Goal: Use online tool/utility: Utilize a website feature to perform a specific function

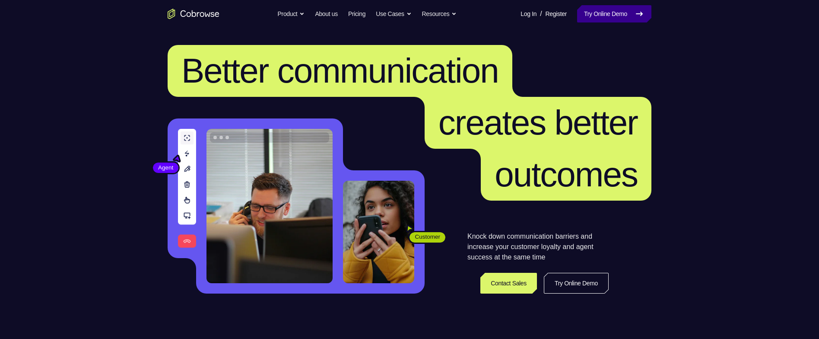
click at [623, 13] on link "Try Online Demo" at bounding box center [614, 13] width 74 height 17
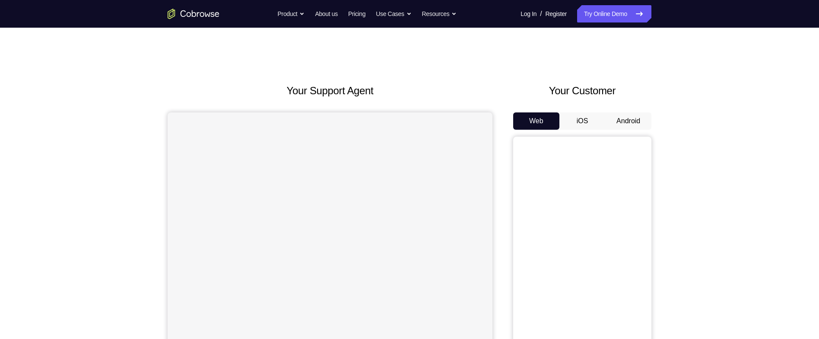
scroll to position [67, 0]
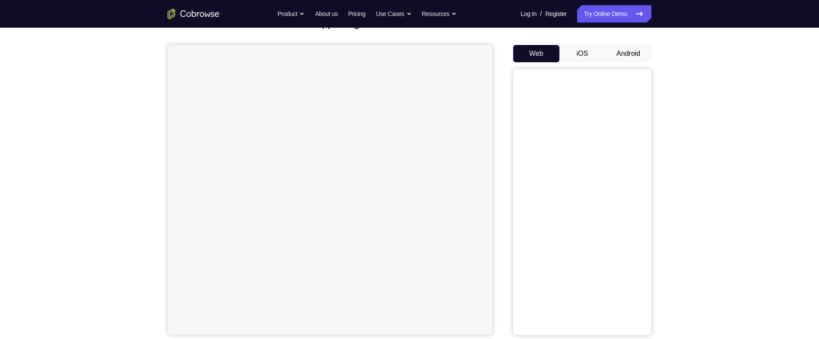
click at [638, 52] on button "Android" at bounding box center [628, 53] width 46 height 17
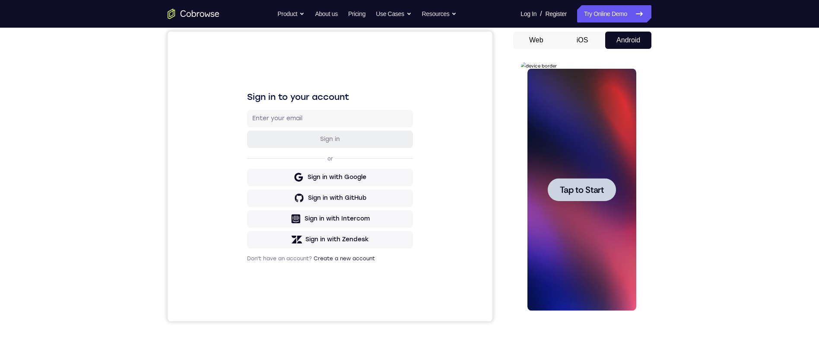
scroll to position [0, 0]
click at [602, 190] on span "Tap to Start" at bounding box center [581, 189] width 44 height 9
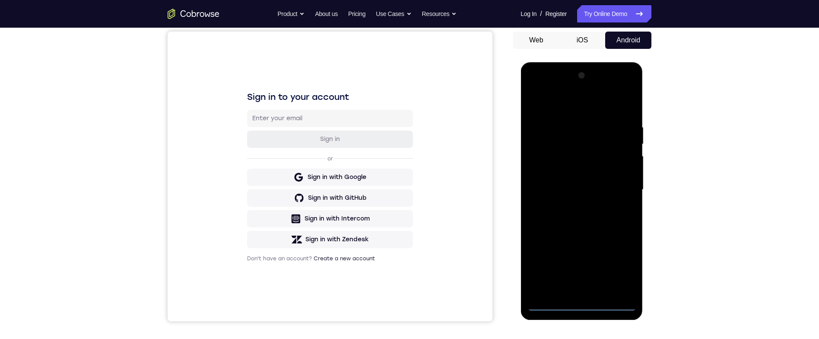
click at [582, 302] on div at bounding box center [581, 190] width 109 height 242
click at [621, 267] on div at bounding box center [581, 190] width 109 height 242
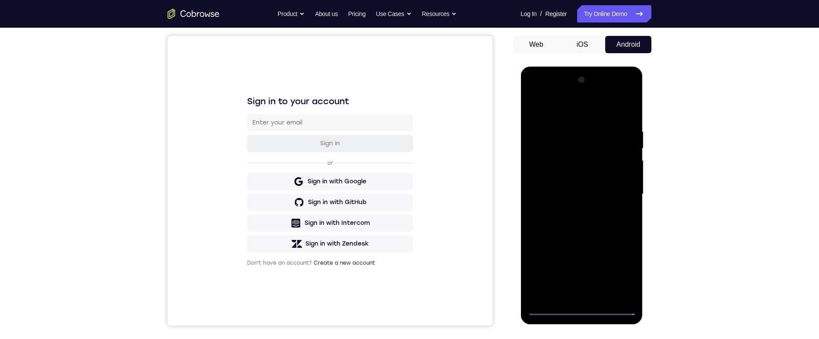
click at [586, 109] on div at bounding box center [581, 194] width 109 height 242
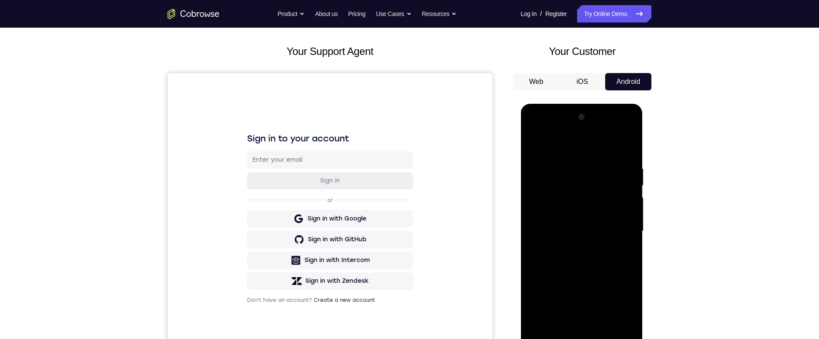
click at [622, 230] on div at bounding box center [581, 231] width 109 height 242
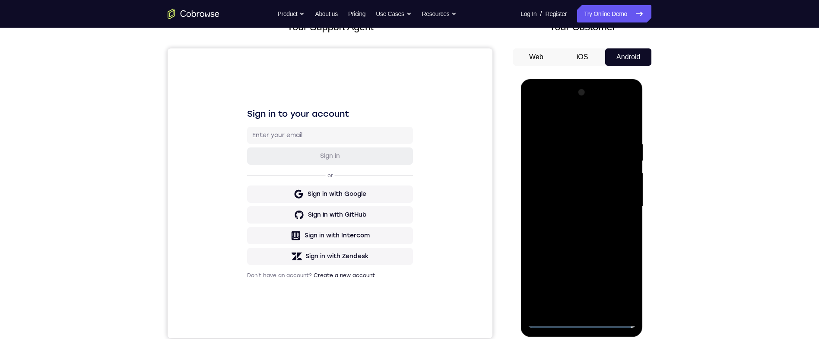
click at [572, 303] on div at bounding box center [581, 206] width 109 height 242
click at [611, 198] on div at bounding box center [581, 206] width 109 height 242
click at [610, 192] on div at bounding box center [581, 206] width 109 height 242
click at [625, 184] on div at bounding box center [581, 206] width 109 height 242
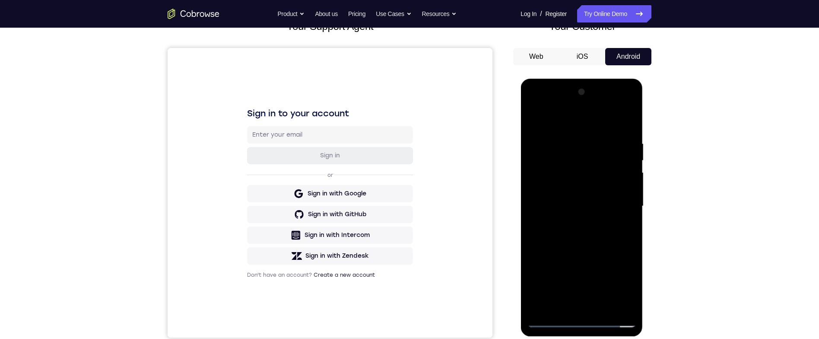
click at [621, 188] on div at bounding box center [581, 206] width 109 height 242
click at [618, 207] on div at bounding box center [581, 206] width 109 height 242
click at [617, 227] on div at bounding box center [581, 206] width 109 height 242
click at [619, 231] on div at bounding box center [581, 206] width 109 height 242
click at [622, 122] on div at bounding box center [581, 206] width 109 height 242
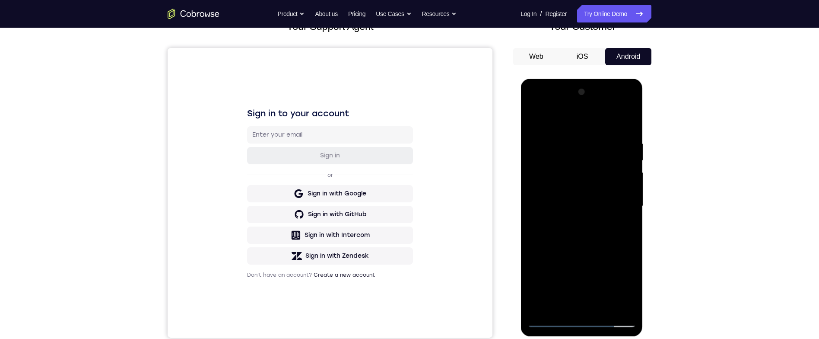
click at [629, 127] on div at bounding box center [581, 206] width 109 height 242
click at [567, 149] on div at bounding box center [581, 206] width 109 height 242
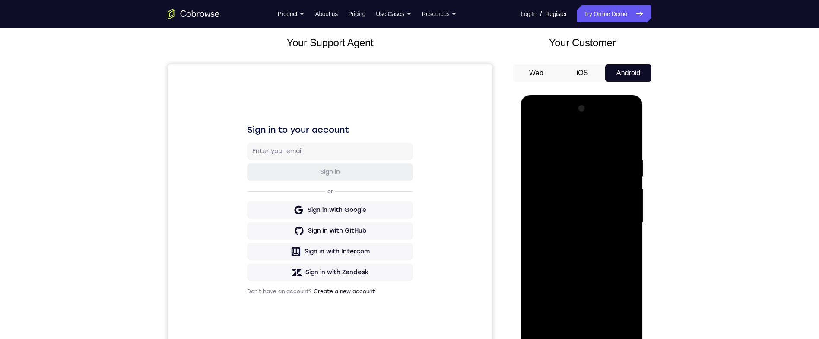
scroll to position [47, 0]
click at [628, 203] on div at bounding box center [581, 223] width 109 height 242
click at [628, 190] on div at bounding box center [581, 223] width 109 height 242
click at [626, 190] on div at bounding box center [581, 223] width 109 height 242
click at [628, 201] on div at bounding box center [581, 223] width 109 height 242
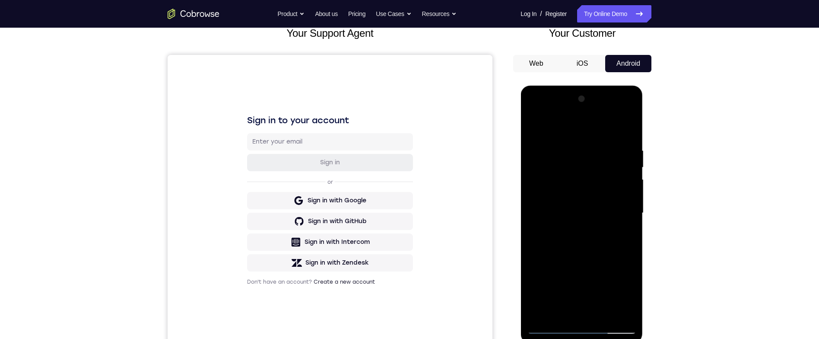
scroll to position [63, 0]
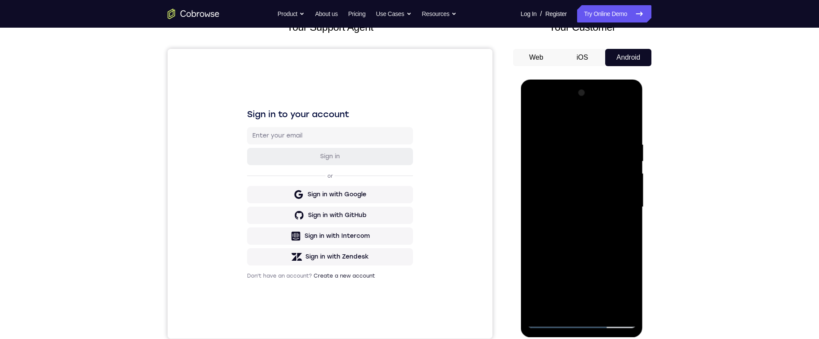
click at [535, 190] on div at bounding box center [581, 207] width 109 height 242
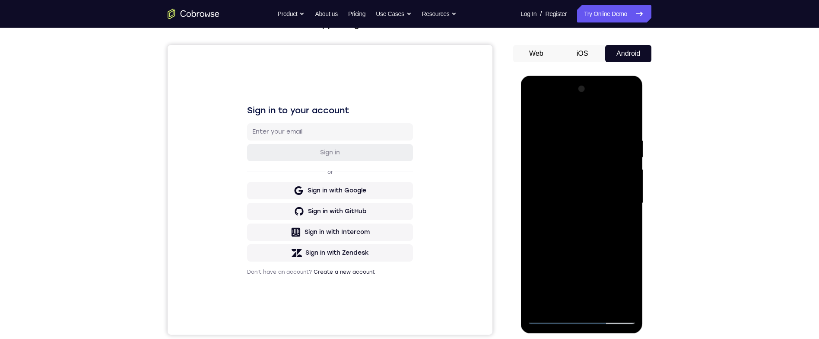
scroll to position [67, 0]
click at [627, 192] on div at bounding box center [581, 203] width 109 height 242
click at [531, 172] on div at bounding box center [581, 203] width 109 height 242
click at [531, 171] on div at bounding box center [581, 203] width 109 height 242
click at [532, 177] on div at bounding box center [581, 203] width 109 height 242
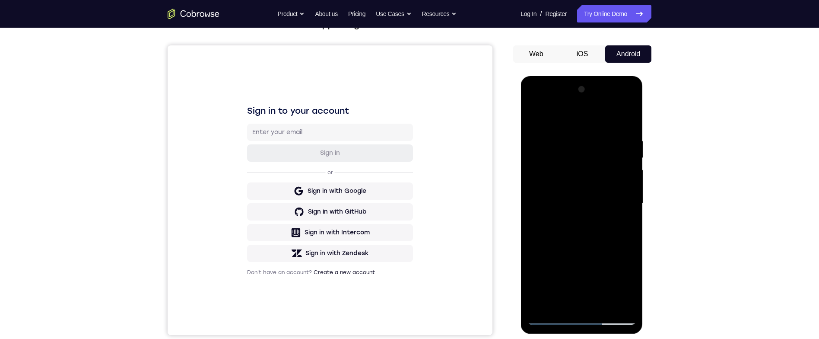
click at [528, 183] on div at bounding box center [581, 203] width 109 height 242
click at [620, 202] on div at bounding box center [581, 203] width 109 height 242
click at [624, 200] on div at bounding box center [581, 203] width 109 height 242
click at [622, 199] on div at bounding box center [581, 203] width 109 height 242
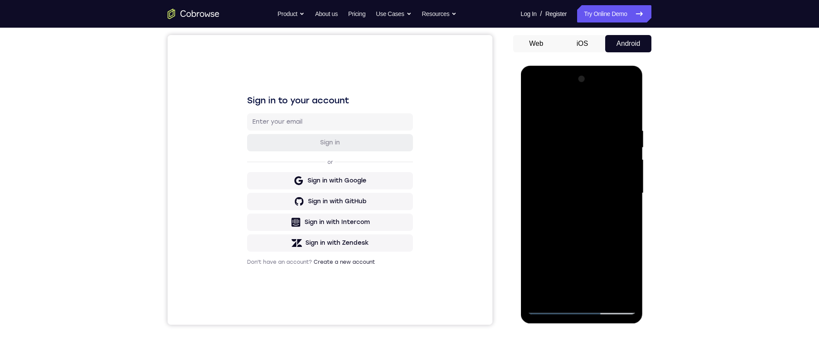
scroll to position [73, 0]
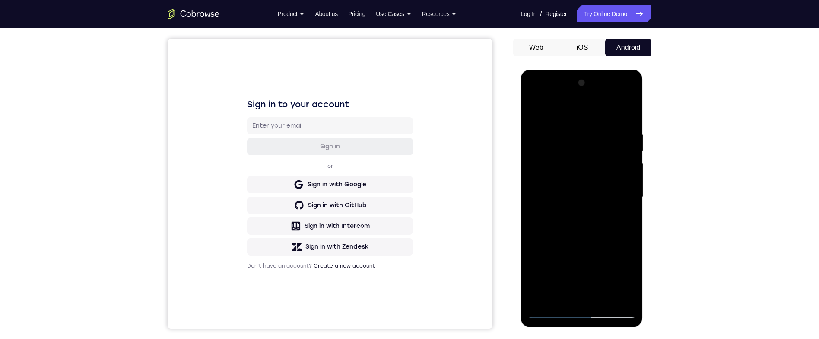
click at [625, 190] on div at bounding box center [581, 197] width 109 height 242
click at [628, 186] on div at bounding box center [581, 197] width 109 height 242
click at [630, 178] on div at bounding box center [581, 197] width 109 height 242
click at [627, 186] on div at bounding box center [581, 197] width 109 height 242
click at [631, 180] on div at bounding box center [581, 197] width 109 height 242
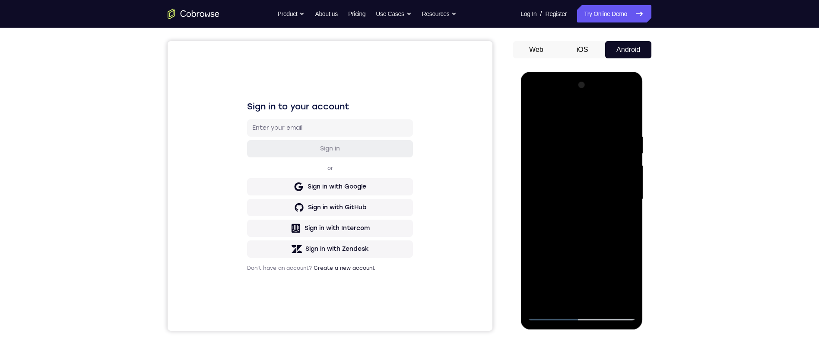
scroll to position [65, 0]
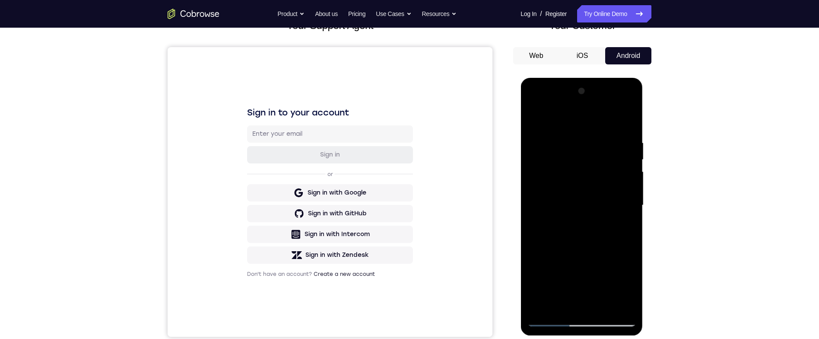
click at [633, 177] on div at bounding box center [581, 205] width 109 height 242
click at [628, 186] on div at bounding box center [581, 205] width 109 height 242
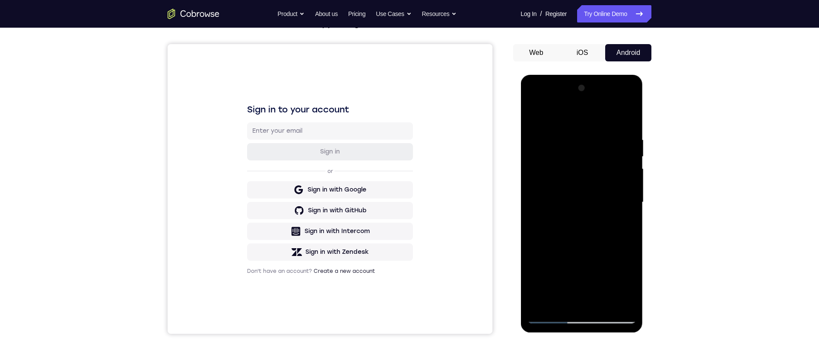
scroll to position [67, 0]
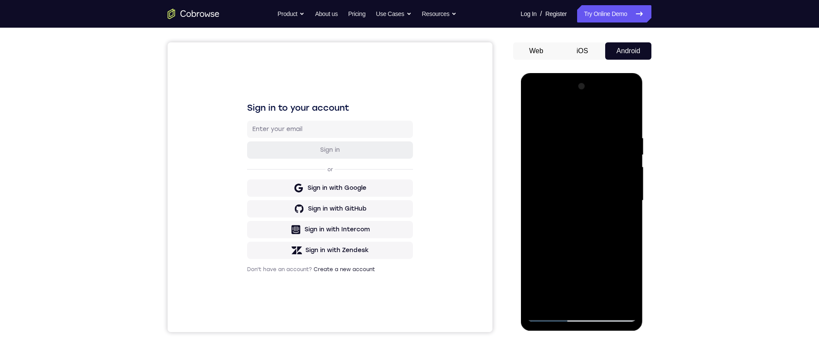
click at [652, 213] on div "Your Support Agent Your Customer Web iOS Android Next Steps We’d be happy to gi…" at bounding box center [409, 243] width 553 height 570
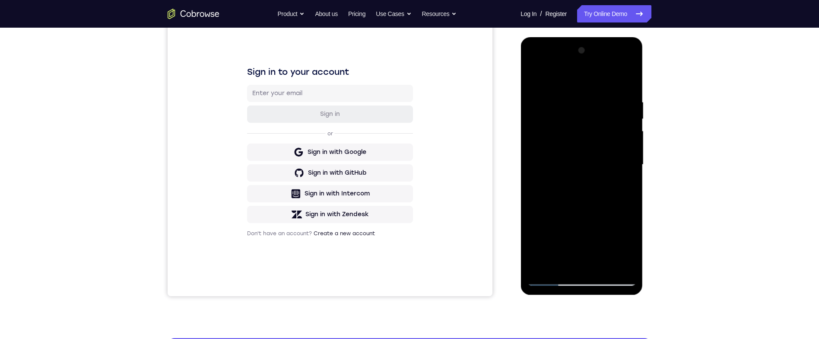
scroll to position [115, 0]
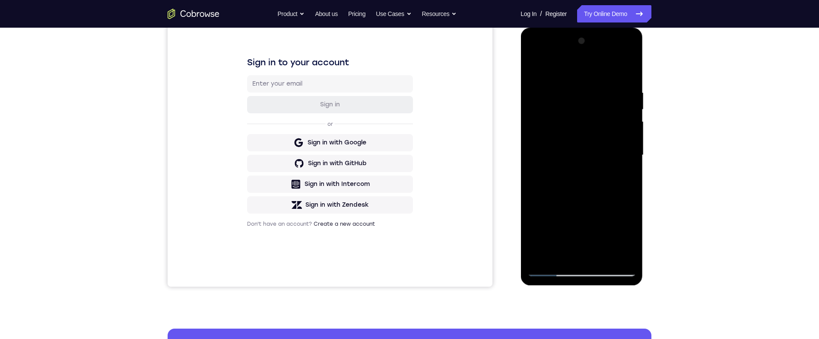
click at [528, 56] on div at bounding box center [581, 155] width 109 height 242
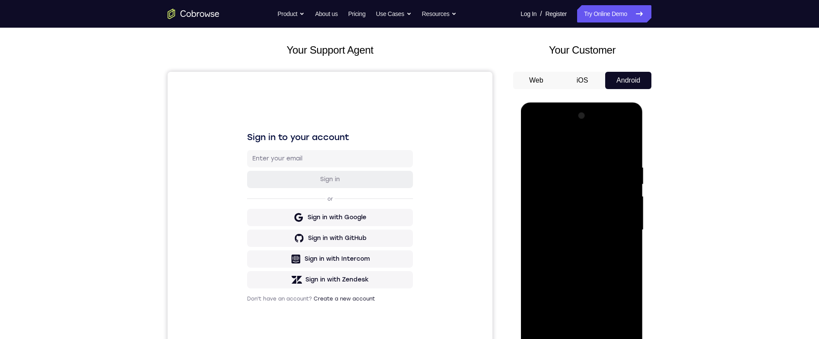
click at [539, 203] on div at bounding box center [581, 230] width 109 height 242
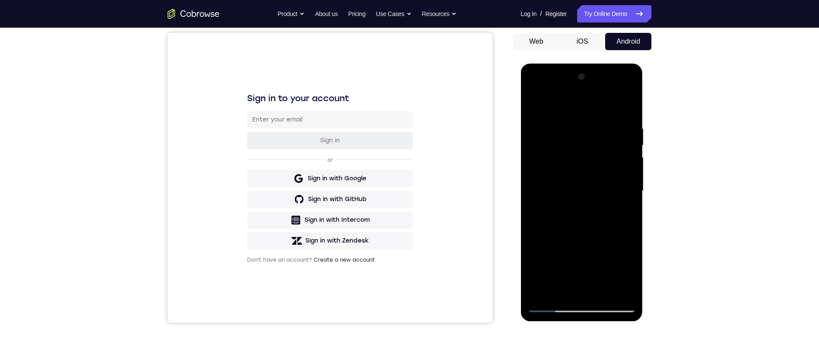
scroll to position [70, 0]
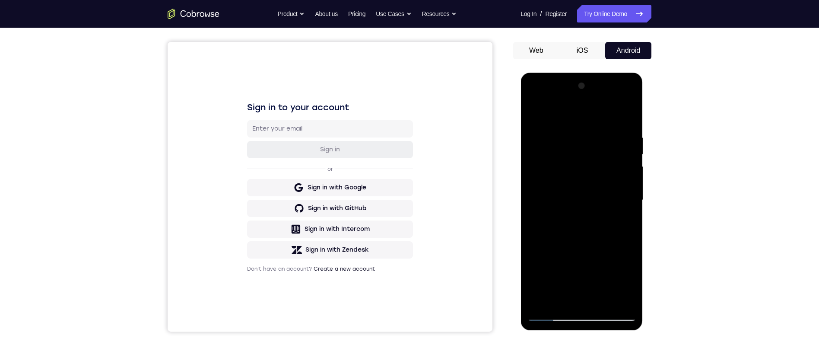
click at [562, 133] on div at bounding box center [581, 200] width 109 height 242
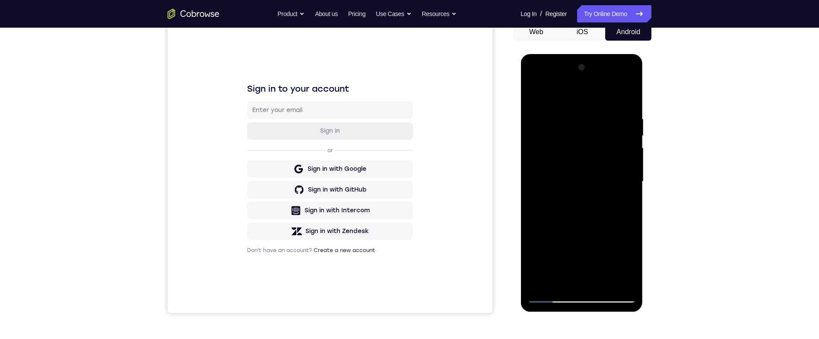
scroll to position [73, 0]
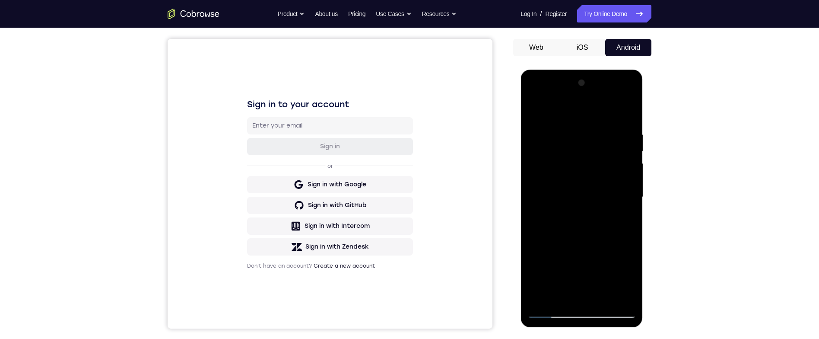
click at [624, 115] on div at bounding box center [581, 197] width 109 height 242
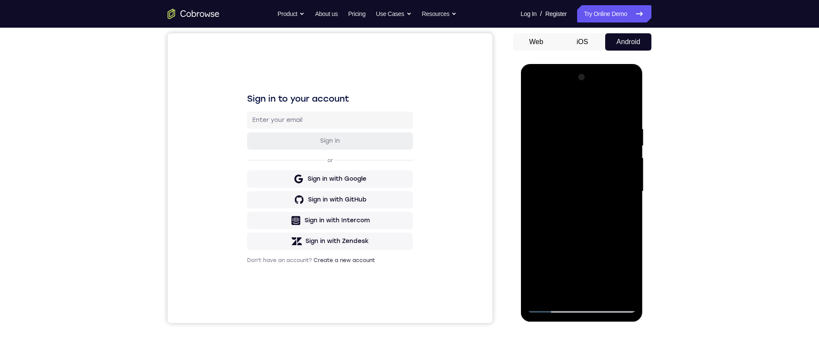
scroll to position [72, 0]
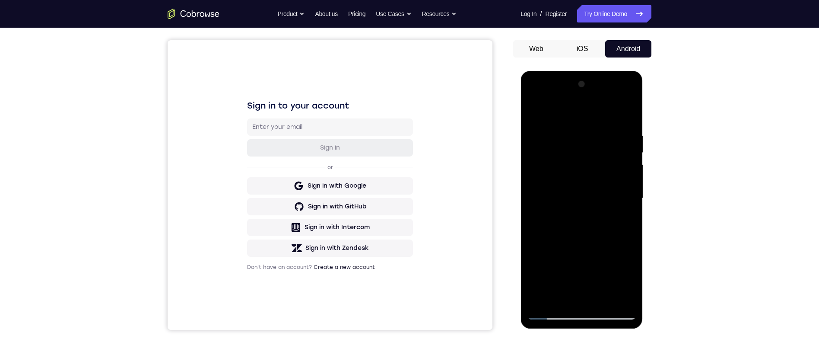
click at [624, 168] on div at bounding box center [581, 198] width 109 height 242
click at [621, 175] on div at bounding box center [581, 199] width 109 height 242
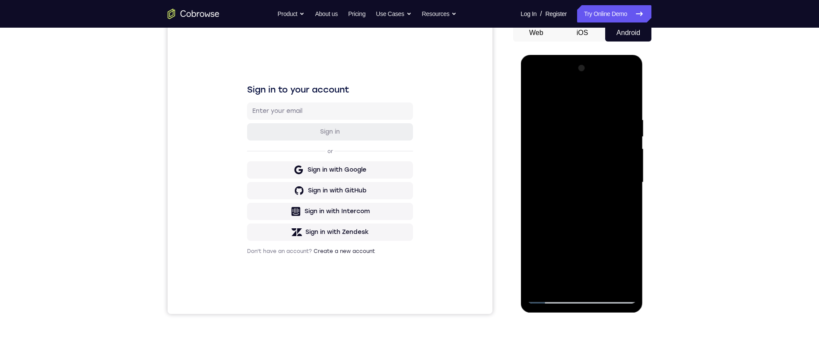
scroll to position [40, 0]
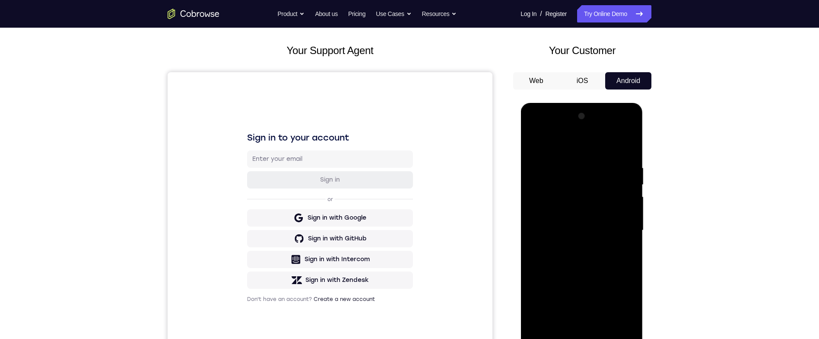
click at [534, 131] on div at bounding box center [581, 230] width 109 height 242
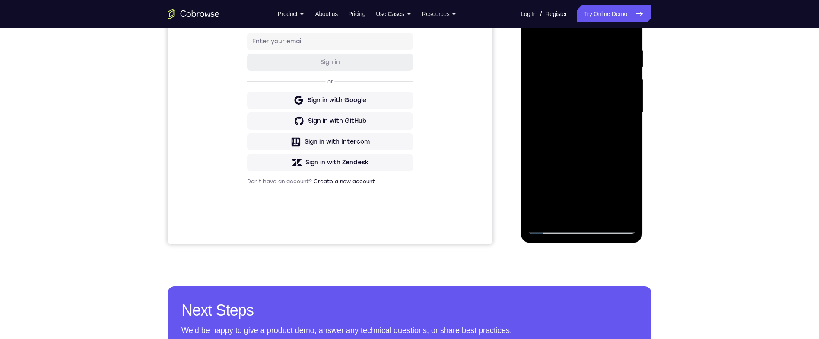
click at [649, 160] on div at bounding box center [582, 112] width 138 height 266
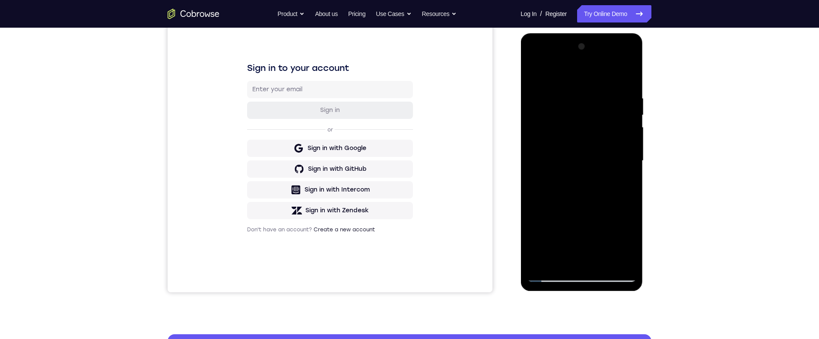
scroll to position [71, 0]
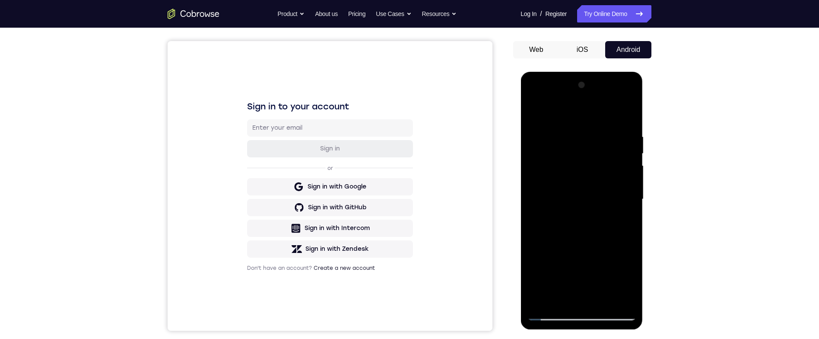
click at [543, 171] on div at bounding box center [581, 199] width 109 height 242
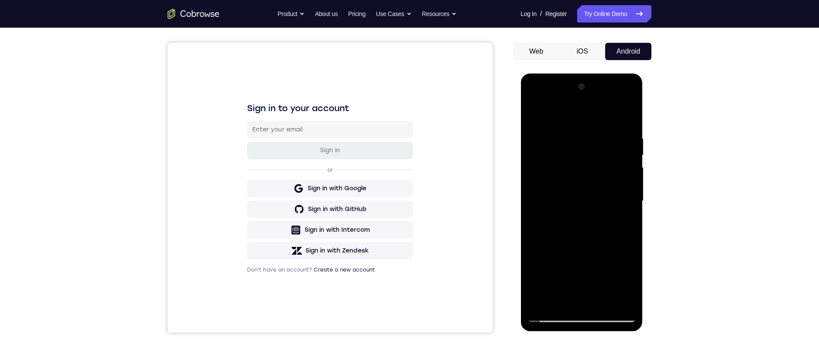
click at [565, 134] on div at bounding box center [581, 201] width 109 height 242
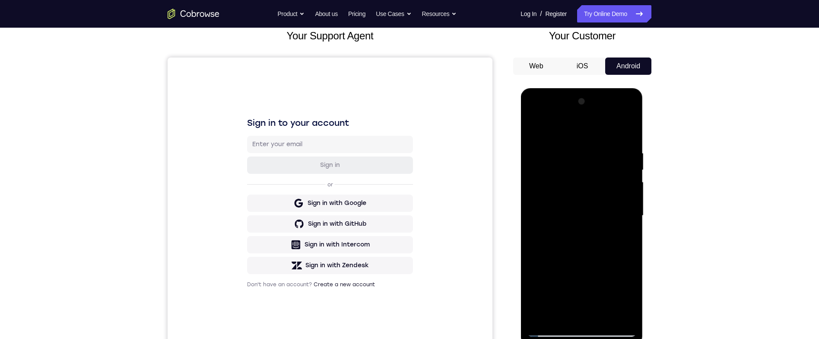
click at [628, 124] on div at bounding box center [581, 216] width 109 height 242
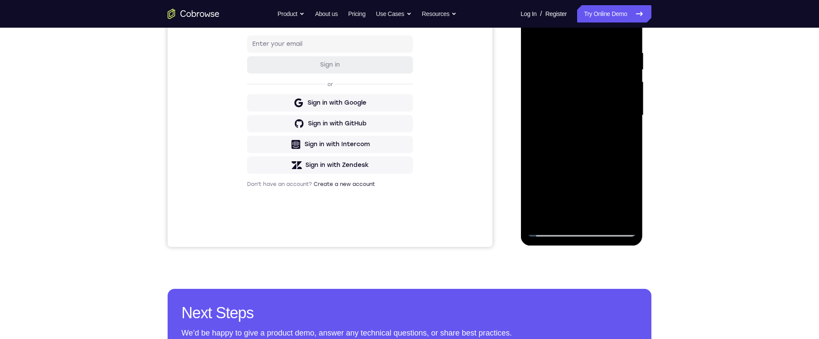
scroll to position [42, 0]
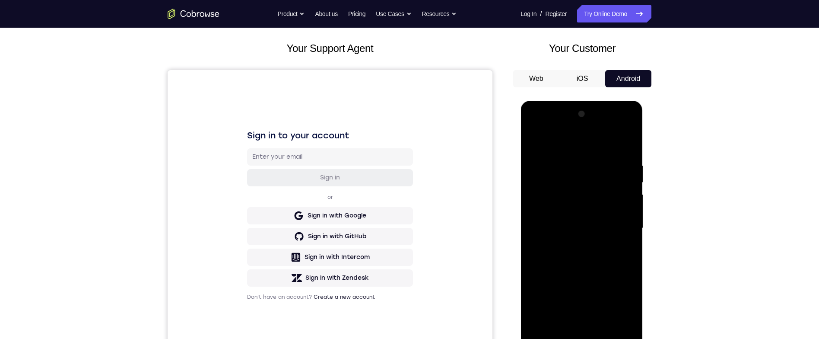
click at [625, 141] on div at bounding box center [581, 228] width 109 height 242
click at [600, 161] on div at bounding box center [581, 228] width 109 height 242
click at [624, 144] on div at bounding box center [581, 228] width 109 height 242
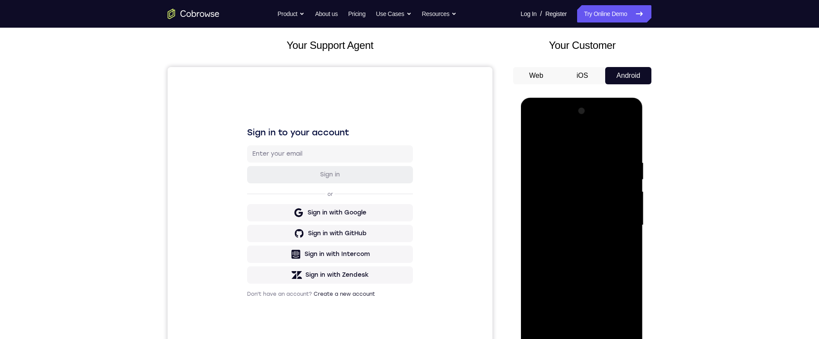
click at [605, 323] on div at bounding box center [581, 225] width 109 height 242
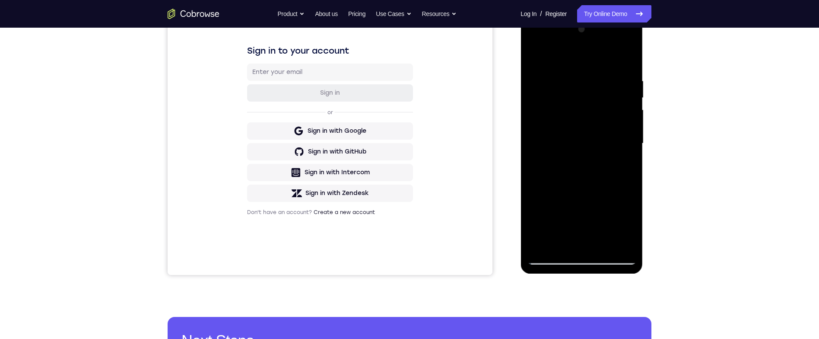
click at [605, 188] on div at bounding box center [581, 143] width 109 height 242
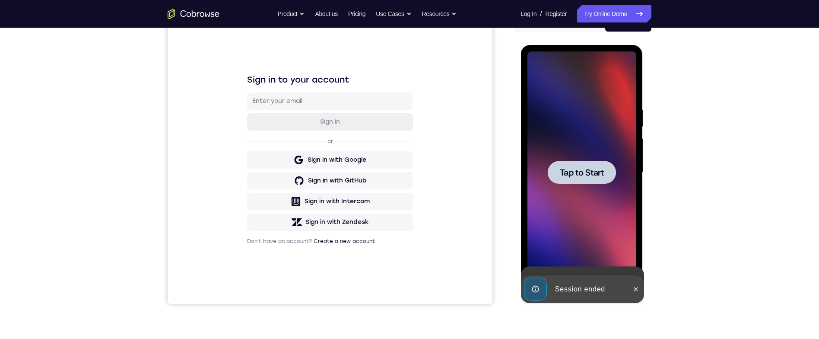
scroll to position [103, 0]
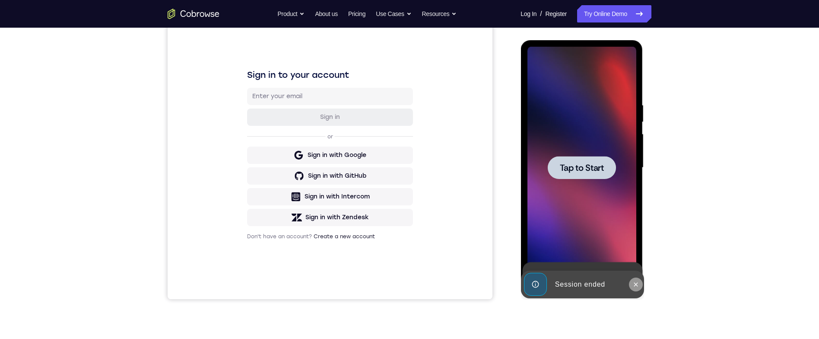
click at [636, 285] on icon at bounding box center [635, 284] width 7 height 7
click at [636, 280] on icon at bounding box center [635, 282] width 4 height 4
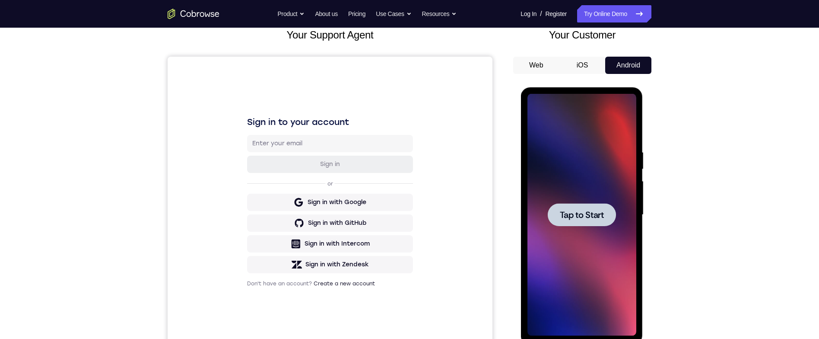
click at [605, 212] on div at bounding box center [581, 214] width 68 height 23
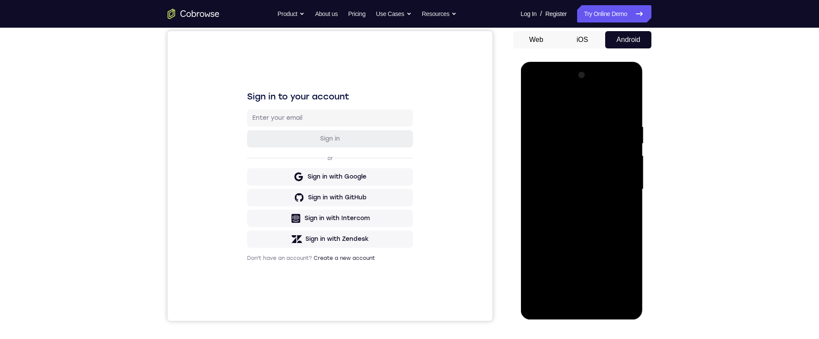
scroll to position [93, 0]
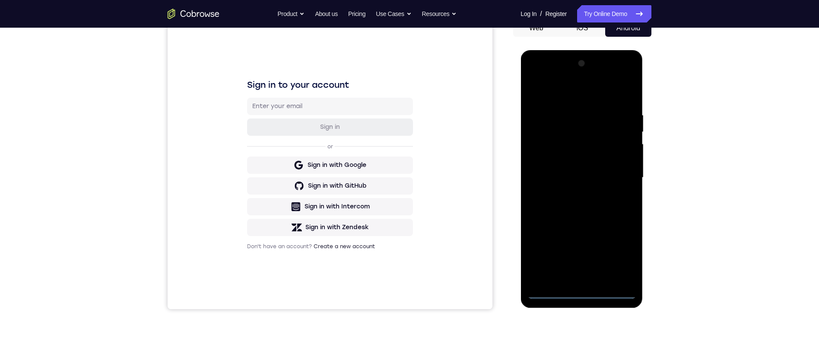
click at [584, 292] on div at bounding box center [581, 178] width 109 height 242
click at [619, 254] on div at bounding box center [581, 178] width 109 height 242
click at [605, 91] on div at bounding box center [581, 178] width 109 height 242
click at [616, 174] on div at bounding box center [581, 178] width 109 height 242
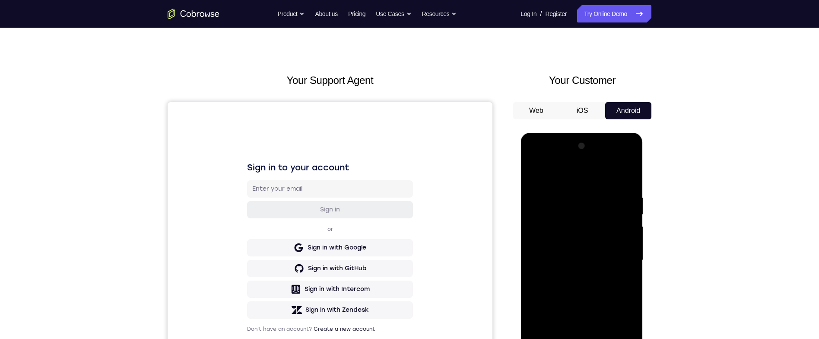
click at [573, 275] on div at bounding box center [581, 260] width 109 height 242
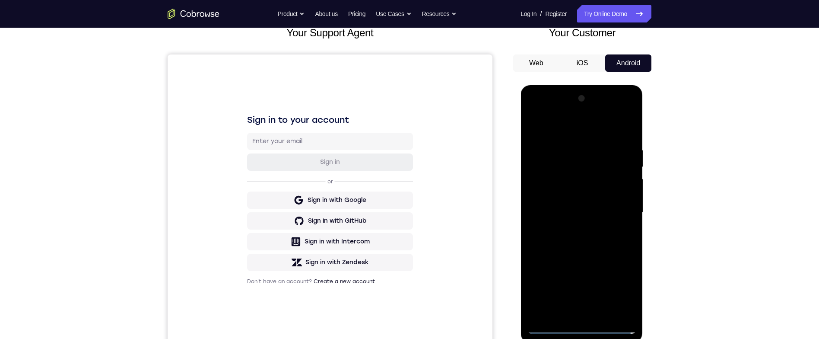
click at [602, 201] on div at bounding box center [581, 213] width 109 height 242
click at [597, 195] on div at bounding box center [581, 213] width 109 height 242
click at [614, 212] on div at bounding box center [581, 213] width 109 height 242
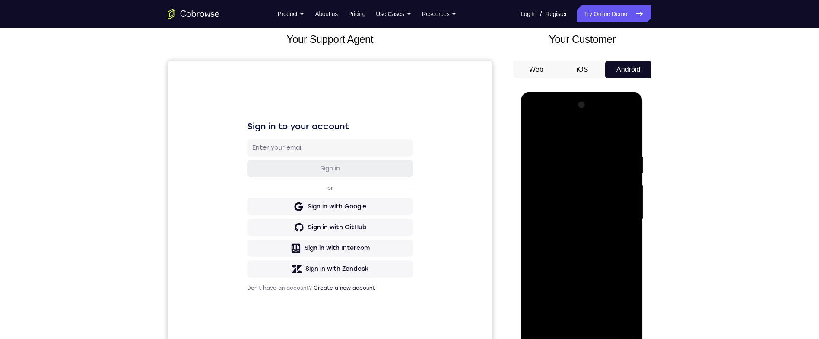
scroll to position [80, 0]
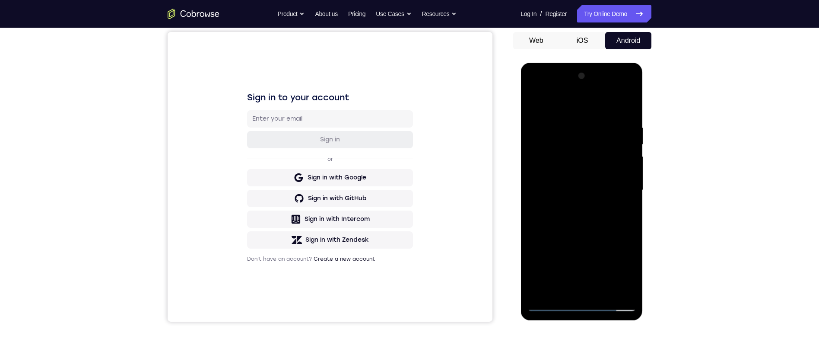
click at [617, 225] on div at bounding box center [581, 190] width 109 height 242
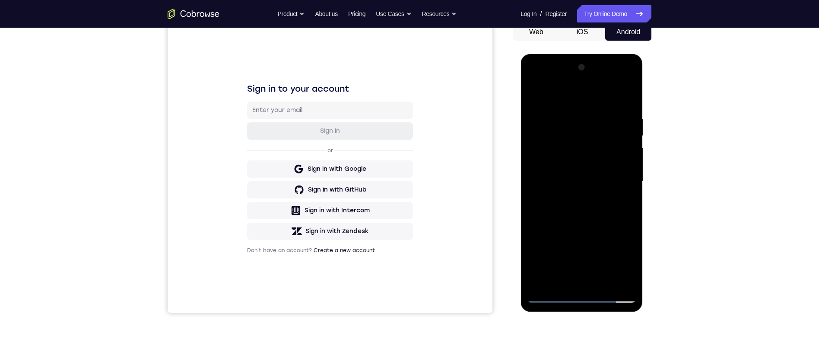
click at [603, 280] on div at bounding box center [581, 181] width 109 height 242
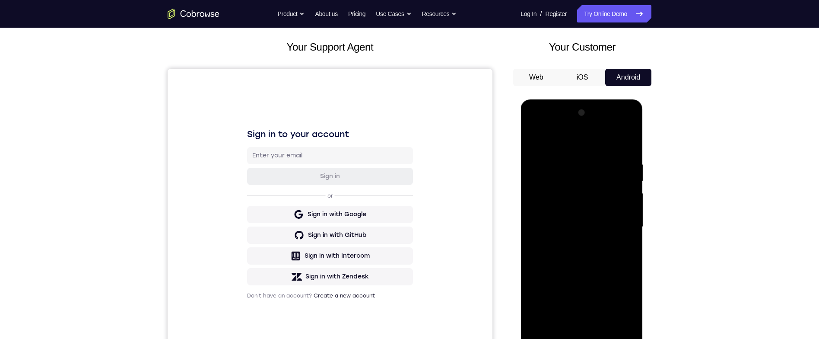
click at [605, 270] on div at bounding box center [581, 227] width 109 height 242
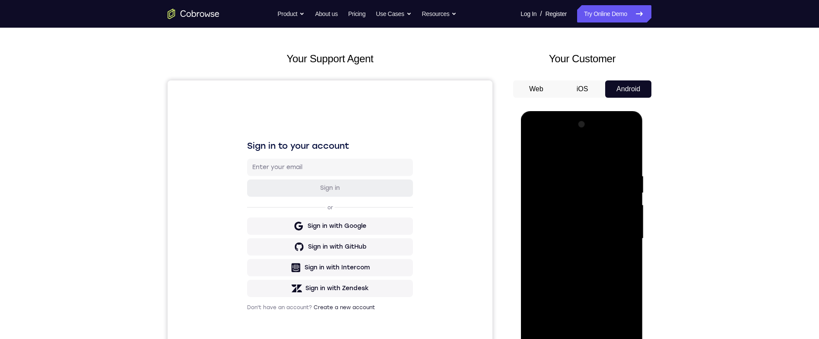
click at [623, 151] on div at bounding box center [581, 238] width 109 height 242
click at [614, 211] on div at bounding box center [581, 238] width 109 height 242
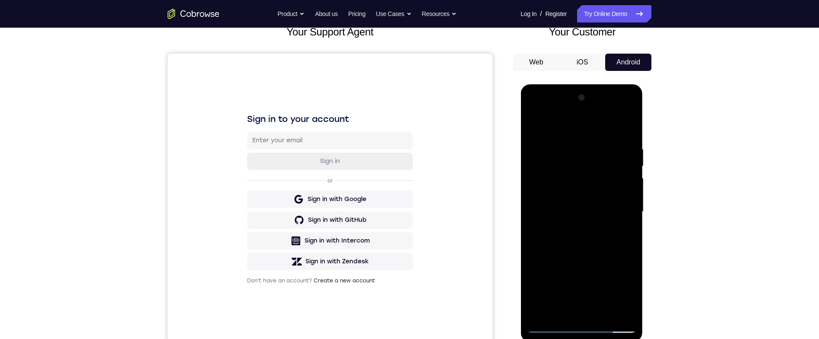
scroll to position [55, 0]
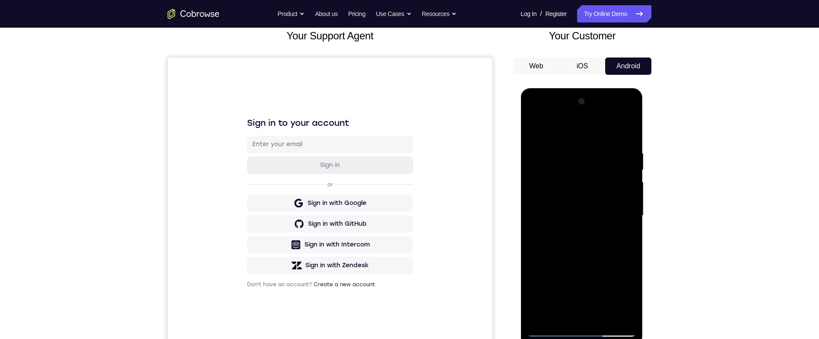
click at [622, 235] on div at bounding box center [581, 216] width 109 height 242
click at [568, 236] on div at bounding box center [581, 216] width 109 height 242
click at [597, 234] on div at bounding box center [581, 216] width 109 height 242
click at [602, 230] on div at bounding box center [581, 216] width 109 height 242
click at [594, 237] on div at bounding box center [581, 216] width 109 height 242
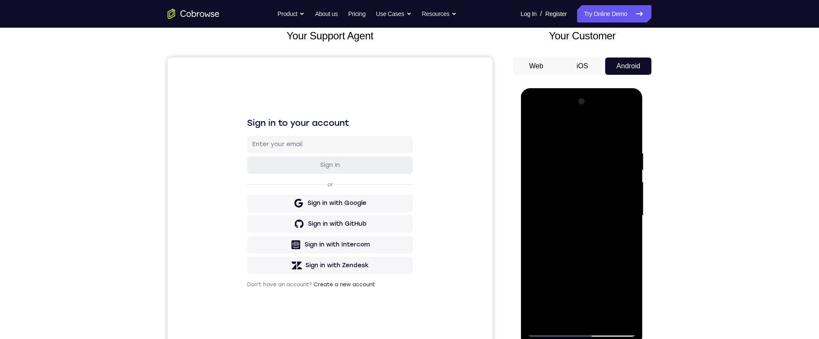
click at [607, 229] on div at bounding box center [581, 216] width 109 height 242
click at [573, 235] on div at bounding box center [581, 216] width 109 height 242
click at [586, 237] on div at bounding box center [581, 216] width 109 height 242
click at [600, 239] on div at bounding box center [581, 216] width 109 height 242
click at [621, 195] on div at bounding box center [581, 216] width 109 height 242
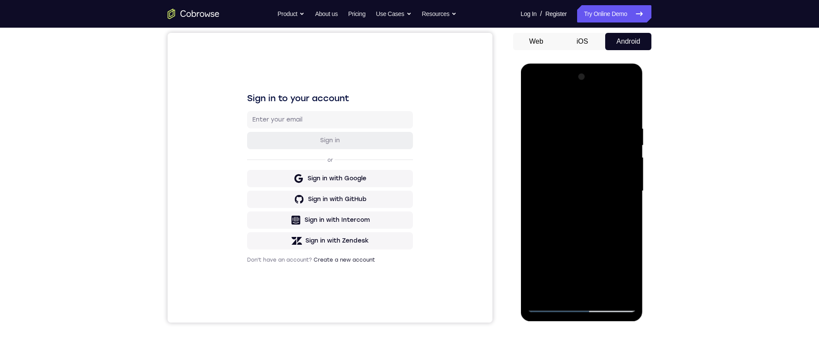
scroll to position [84, 0]
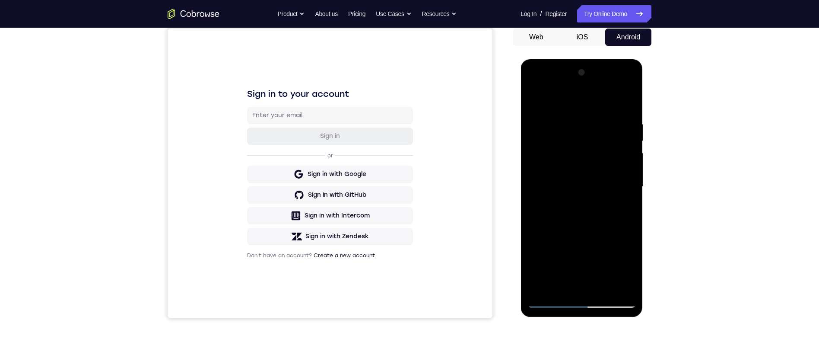
click at [597, 209] on div at bounding box center [581, 187] width 109 height 242
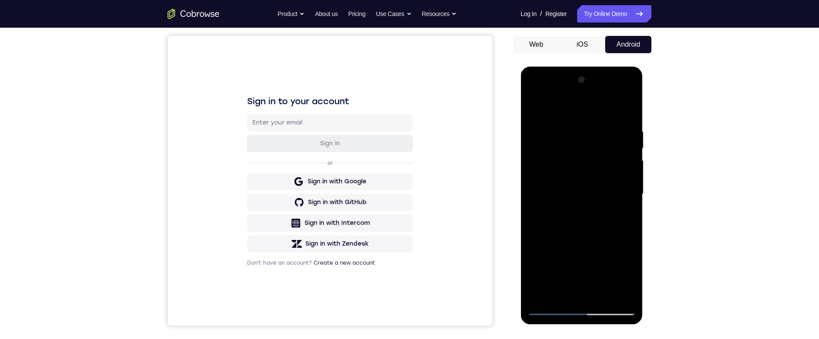
click at [571, 215] on div at bounding box center [581, 194] width 109 height 242
click at [570, 291] on div at bounding box center [581, 194] width 109 height 242
click at [580, 216] on div at bounding box center [581, 194] width 109 height 242
click at [582, 221] on div at bounding box center [581, 194] width 109 height 242
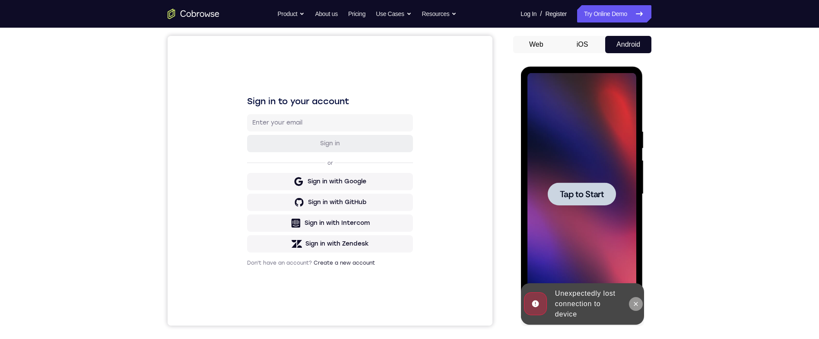
click at [632, 303] on icon at bounding box center [635, 303] width 7 height 7
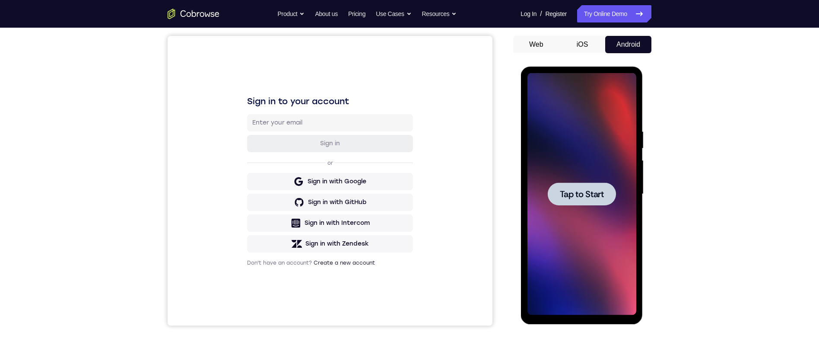
click at [583, 207] on div at bounding box center [581, 194] width 109 height 242
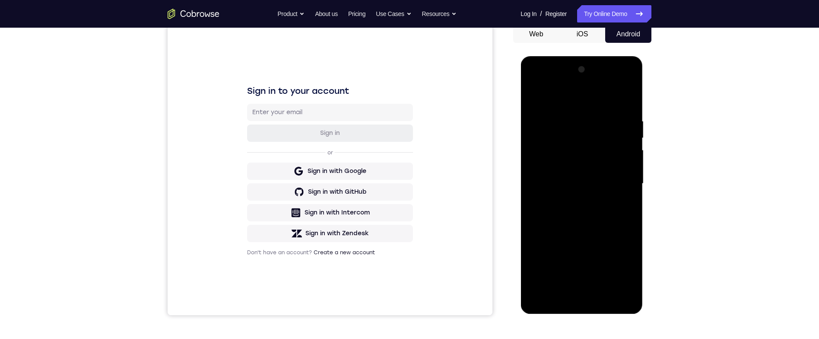
scroll to position [132, 0]
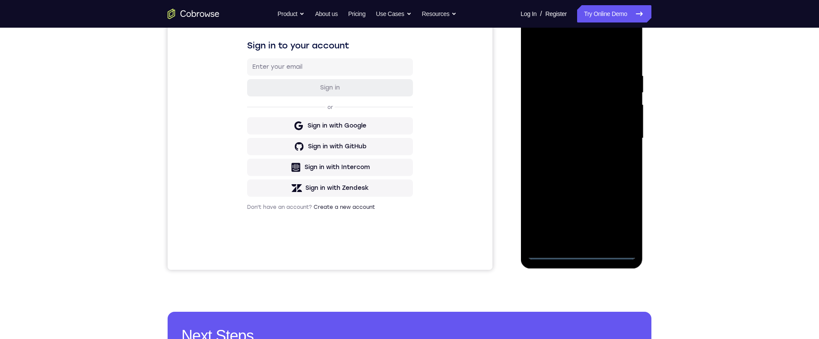
click at [584, 249] on div at bounding box center [581, 138] width 109 height 242
click at [588, 250] on div at bounding box center [581, 138] width 109 height 242
click at [585, 250] on div at bounding box center [581, 138] width 109 height 242
click at [583, 255] on div at bounding box center [581, 138] width 109 height 242
click at [622, 215] on div at bounding box center [581, 138] width 109 height 242
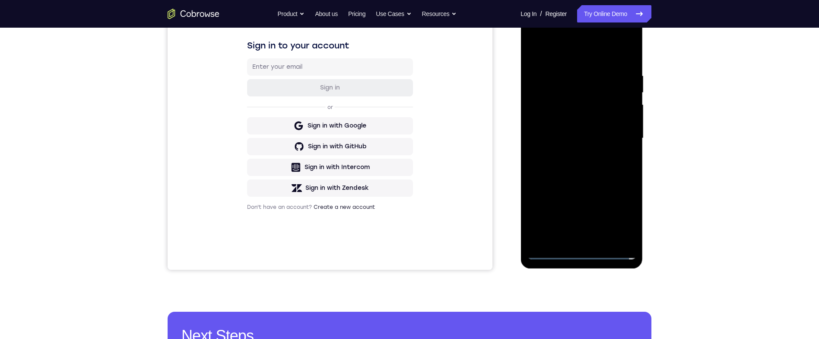
click at [621, 215] on div at bounding box center [581, 138] width 109 height 242
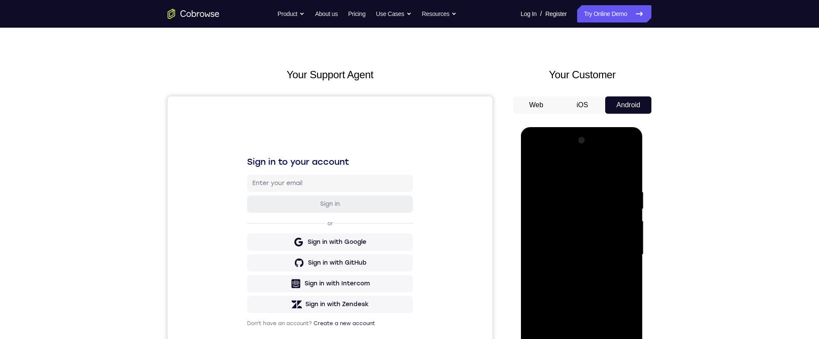
scroll to position [52, 0]
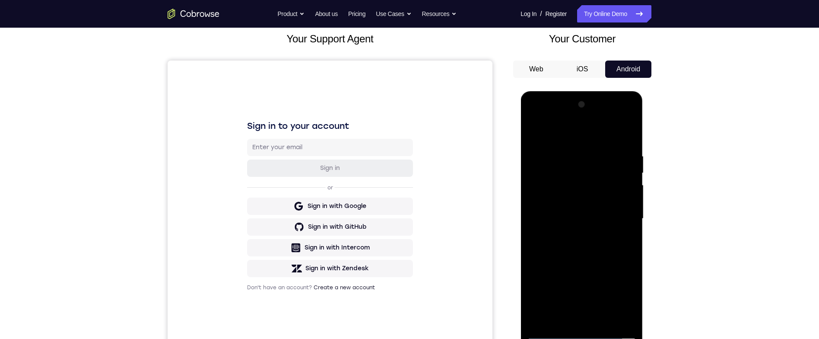
click at [573, 130] on div at bounding box center [581, 219] width 109 height 242
click at [627, 212] on div at bounding box center [581, 219] width 109 height 242
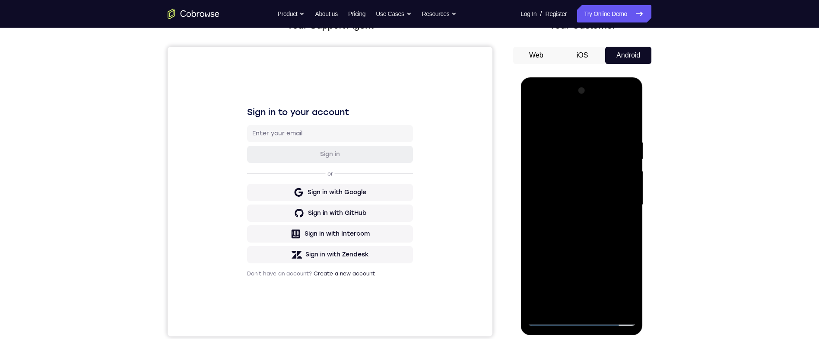
click at [574, 301] on div at bounding box center [581, 205] width 109 height 242
click at [602, 194] on div at bounding box center [581, 205] width 109 height 242
click at [612, 188] on div at bounding box center [581, 205] width 109 height 242
click at [609, 203] on div at bounding box center [581, 205] width 109 height 242
click at [610, 240] on div at bounding box center [581, 205] width 109 height 242
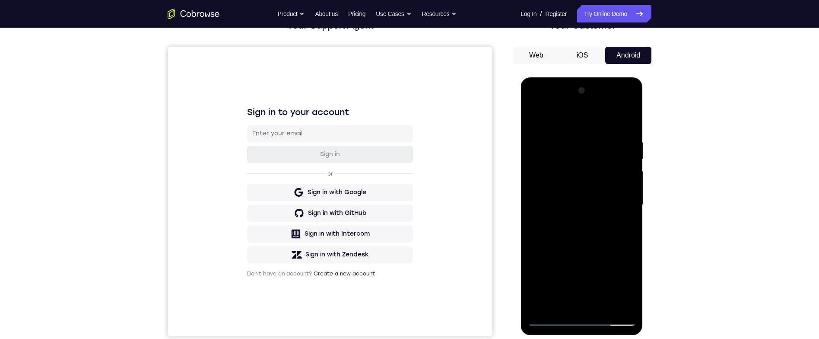
click at [617, 235] on div at bounding box center [581, 205] width 109 height 242
click at [629, 131] on div at bounding box center [581, 205] width 109 height 242
click at [604, 299] on div at bounding box center [581, 205] width 109 height 242
click at [608, 303] on div at bounding box center [581, 205] width 109 height 242
click at [608, 248] on div at bounding box center [581, 205] width 109 height 242
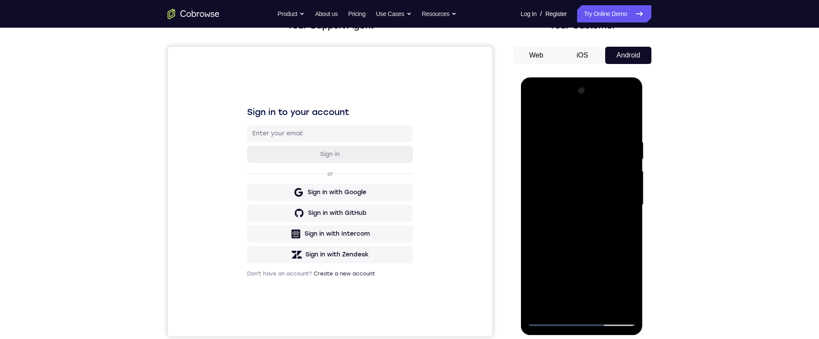
click at [611, 183] on div at bounding box center [581, 205] width 109 height 242
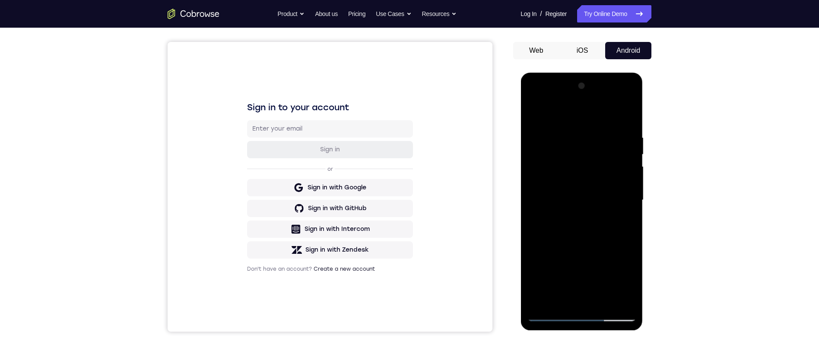
scroll to position [110, 0]
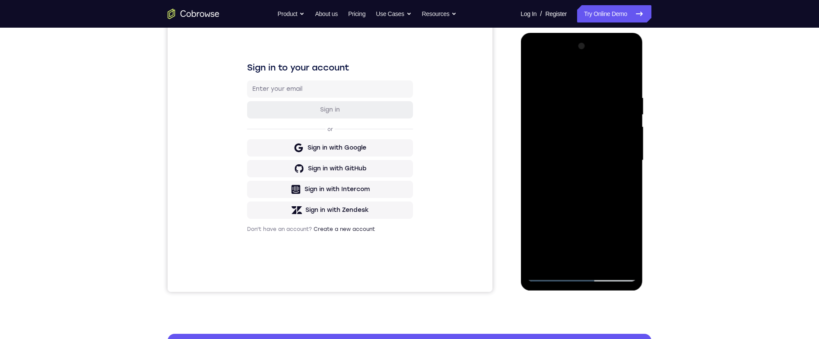
click at [625, 180] on div at bounding box center [581, 160] width 109 height 242
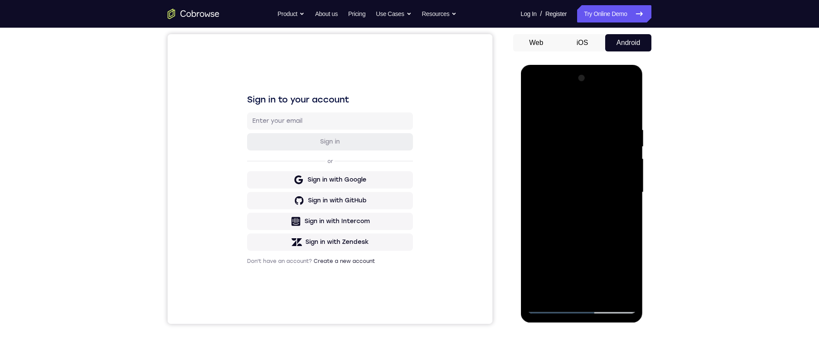
scroll to position [57, 0]
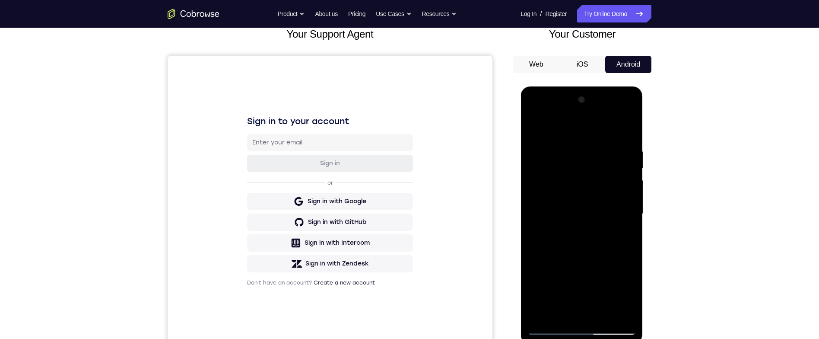
click at [535, 126] on div at bounding box center [581, 214] width 109 height 242
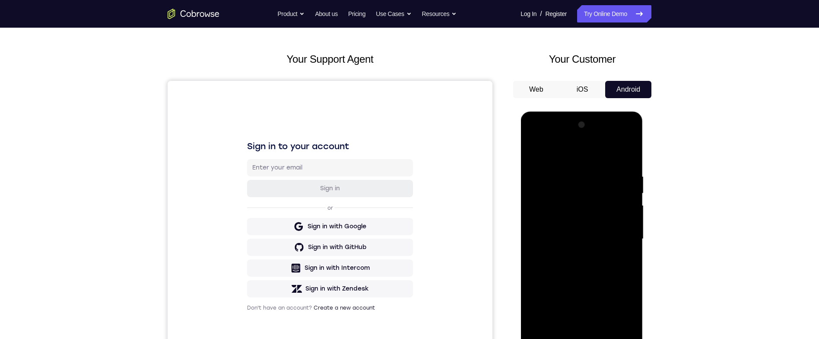
click at [603, 231] on div at bounding box center [581, 239] width 109 height 242
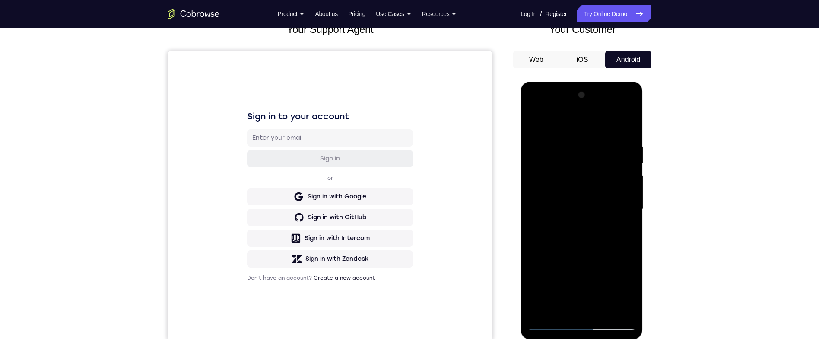
scroll to position [79, 0]
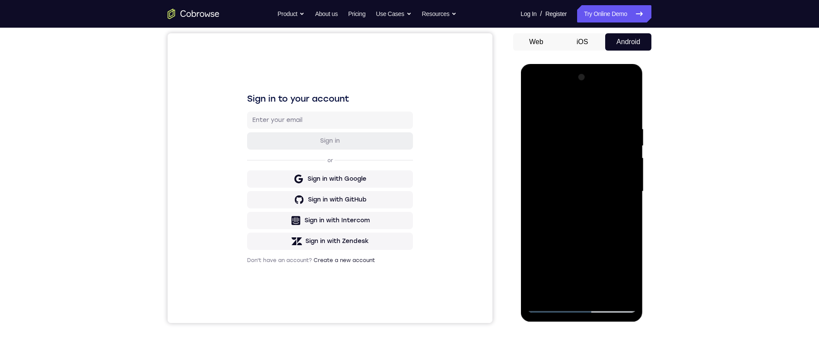
click at [576, 230] on div at bounding box center [581, 191] width 109 height 242
click at [592, 232] on div at bounding box center [581, 191] width 109 height 242
click at [559, 284] on div at bounding box center [581, 191] width 109 height 242
click at [628, 274] on div at bounding box center [581, 191] width 109 height 242
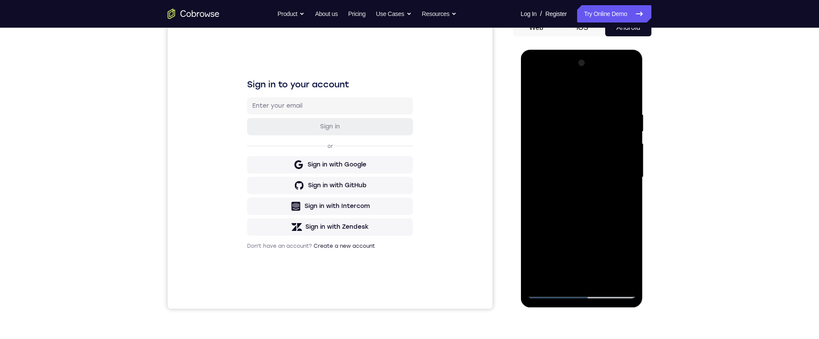
click at [561, 277] on div at bounding box center [581, 177] width 109 height 242
click at [594, 240] on div at bounding box center [581, 177] width 109 height 242
click at [625, 190] on div at bounding box center [581, 177] width 109 height 242
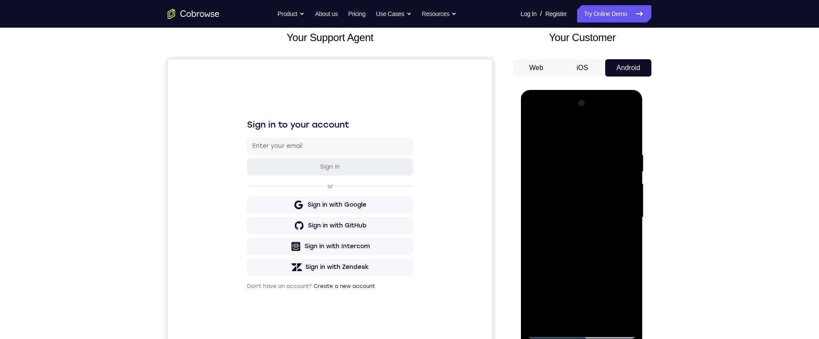
scroll to position [42, 0]
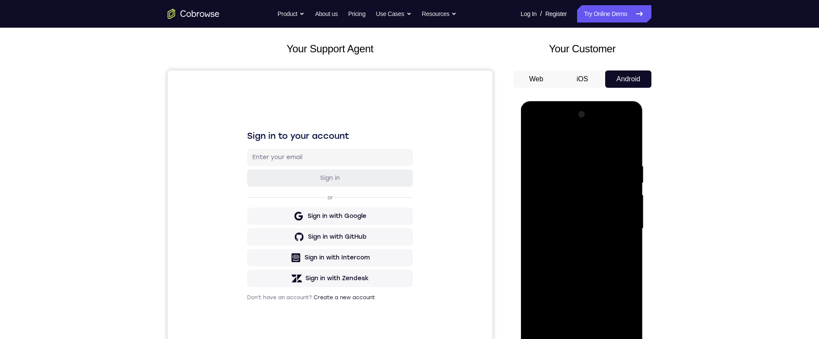
click at [595, 220] on div at bounding box center [581, 229] width 109 height 242
click at [620, 244] on div at bounding box center [581, 229] width 109 height 242
click at [621, 251] on div at bounding box center [581, 229] width 109 height 242
click at [599, 165] on div at bounding box center [581, 229] width 109 height 242
click at [622, 229] on div at bounding box center [581, 229] width 109 height 242
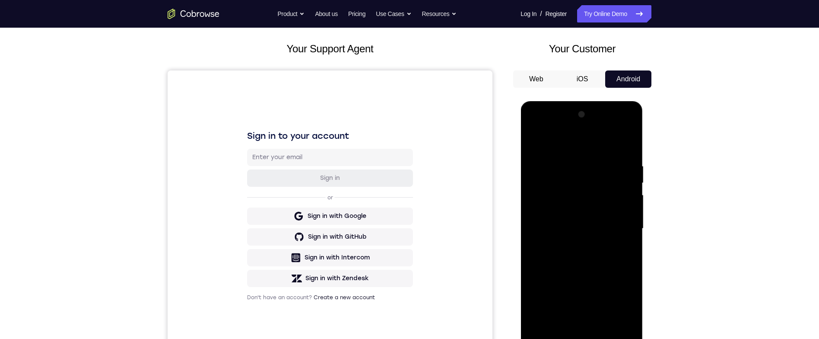
click at [622, 248] on div at bounding box center [581, 229] width 109 height 242
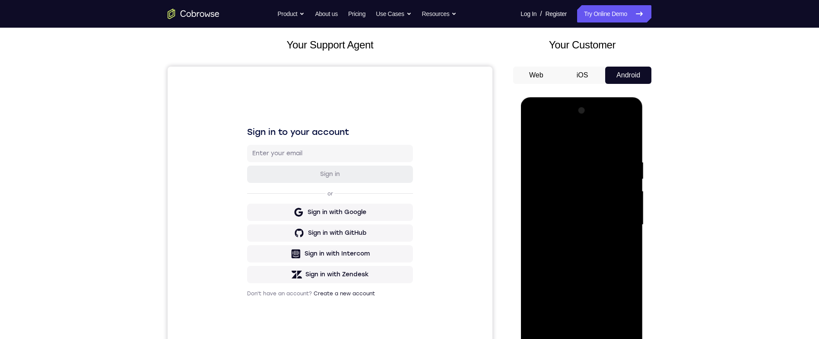
scroll to position [50, 0]
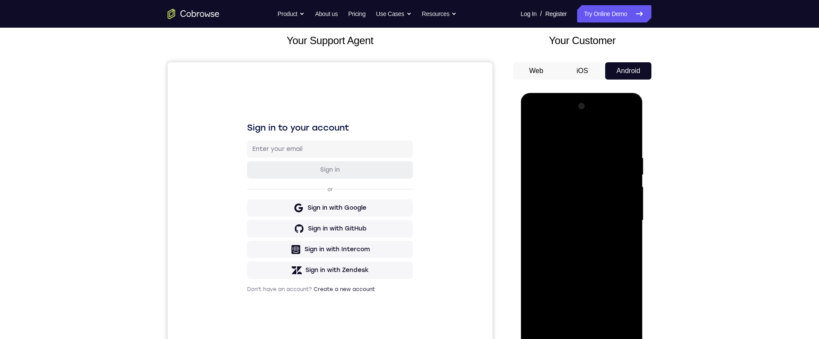
click at [624, 241] on div at bounding box center [581, 220] width 109 height 242
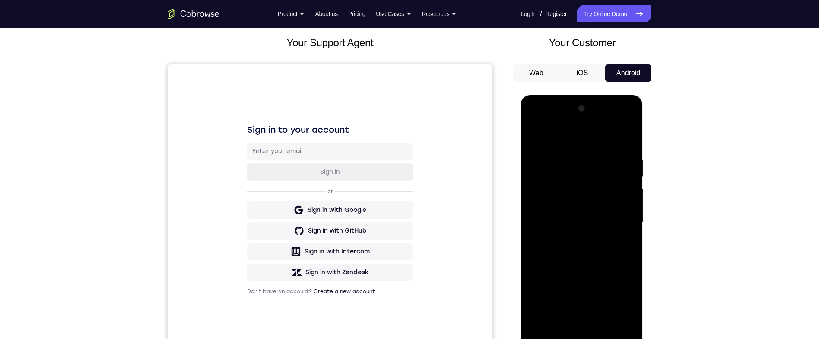
click at [535, 136] on div at bounding box center [581, 222] width 109 height 242
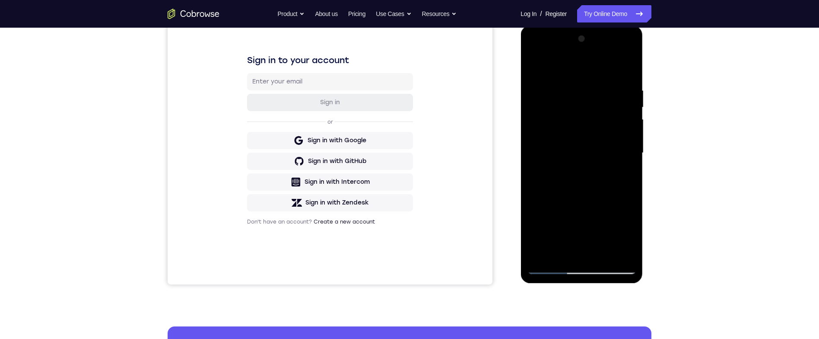
scroll to position [118, 0]
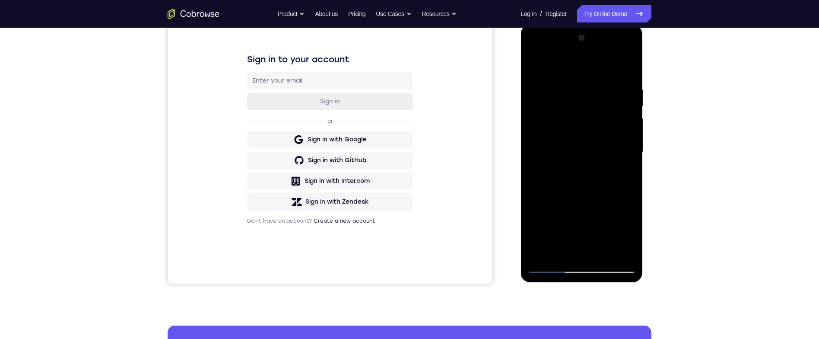
click at [605, 127] on div at bounding box center [581, 152] width 109 height 242
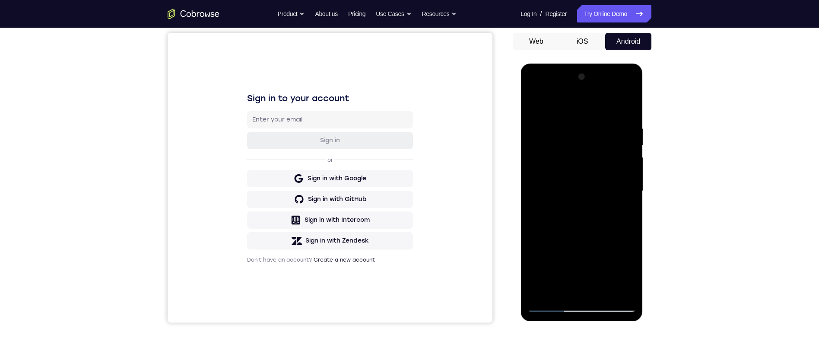
scroll to position [83, 0]
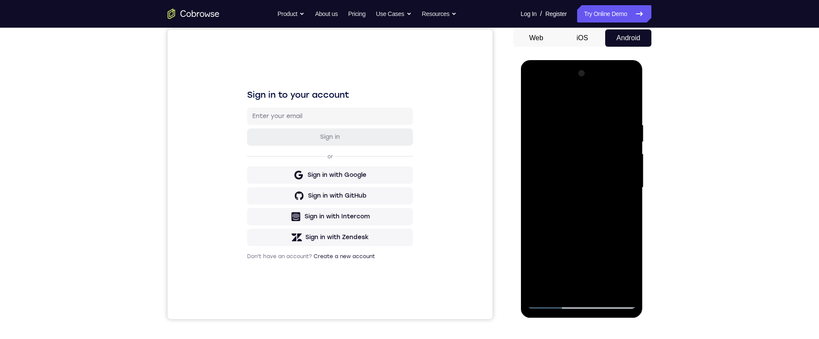
click at [596, 264] on div at bounding box center [581, 187] width 109 height 242
click at [582, 254] on div at bounding box center [581, 187] width 109 height 242
click at [609, 189] on div at bounding box center [581, 187] width 109 height 242
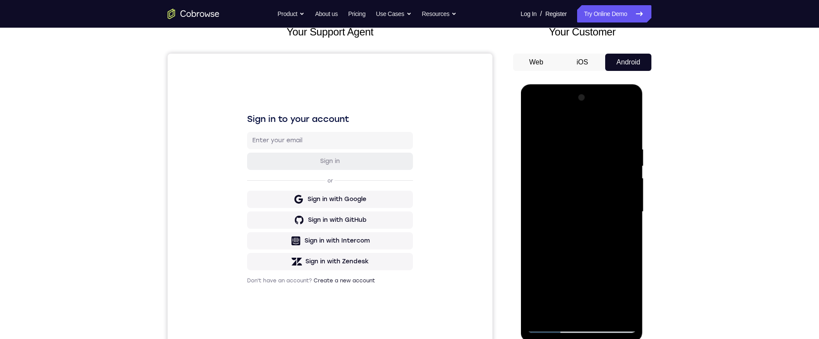
scroll to position [54, 0]
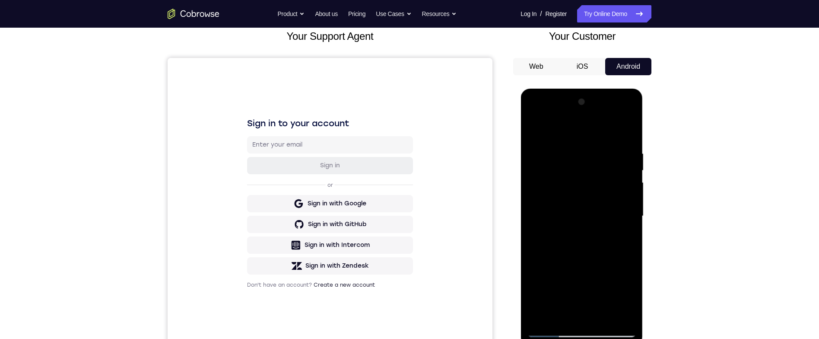
click at [537, 130] on div at bounding box center [581, 216] width 109 height 242
click at [607, 228] on div at bounding box center [581, 216] width 109 height 242
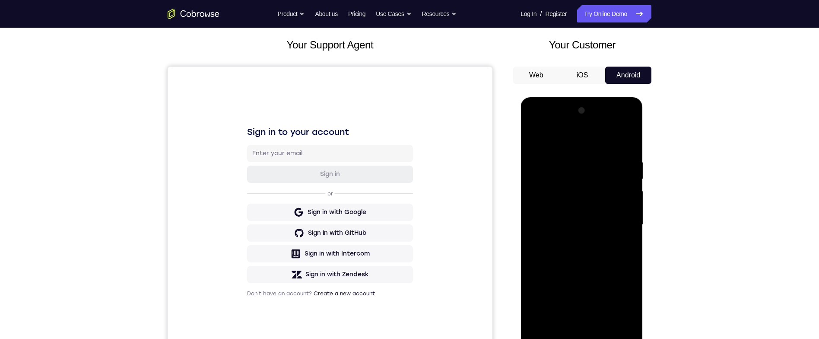
scroll to position [112, 0]
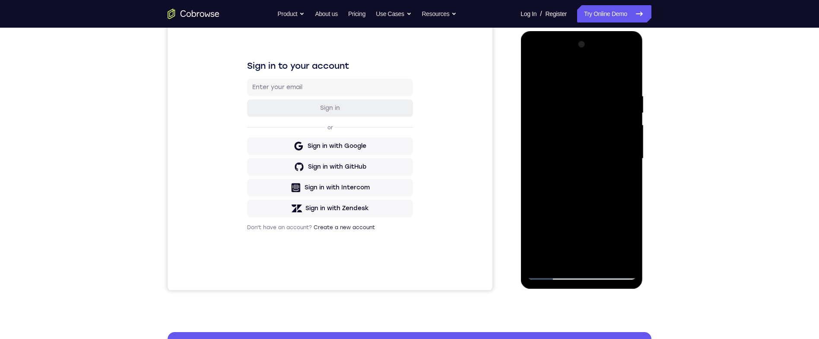
click at [624, 180] on div at bounding box center [581, 159] width 109 height 242
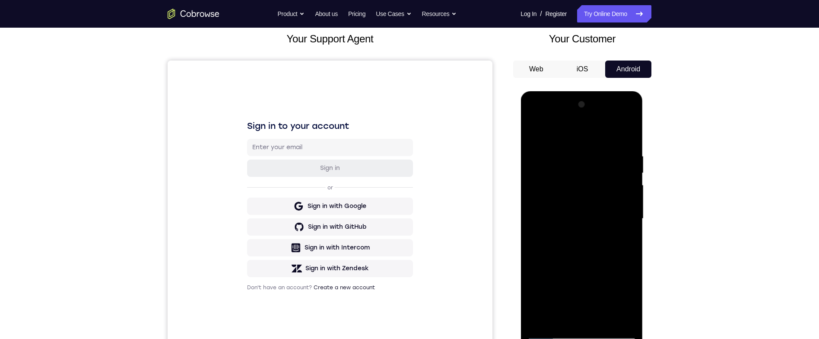
scroll to position [45, 0]
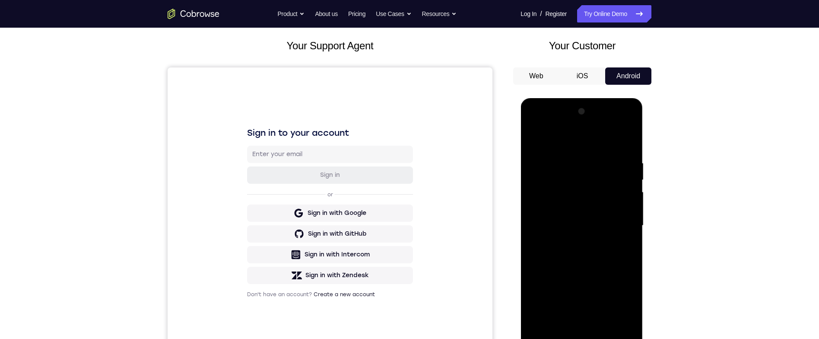
click at [533, 142] on div at bounding box center [581, 225] width 109 height 242
click at [606, 256] on div at bounding box center [581, 225] width 109 height 242
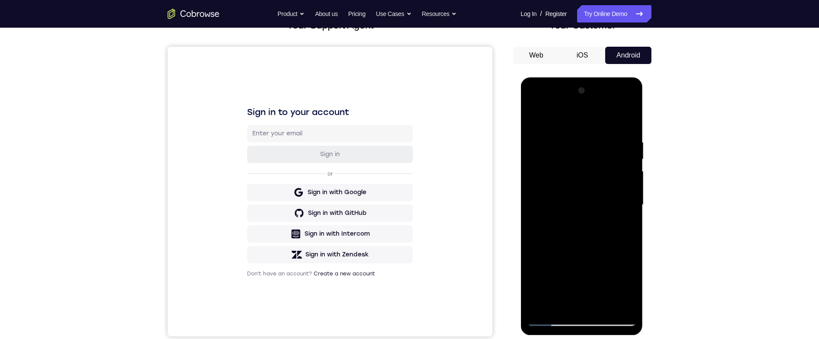
scroll to position [79, 0]
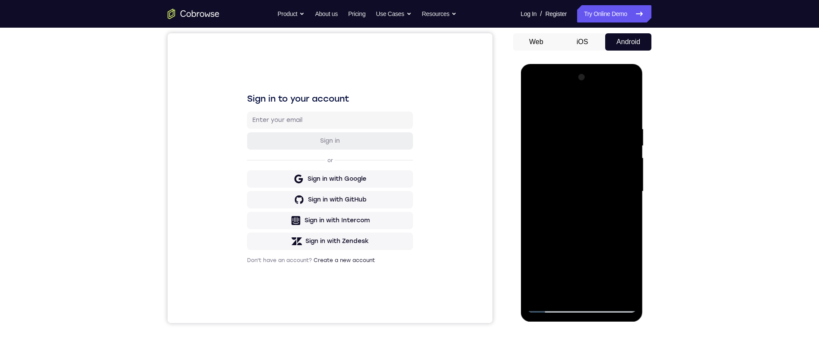
click at [625, 211] on div at bounding box center [581, 191] width 109 height 242
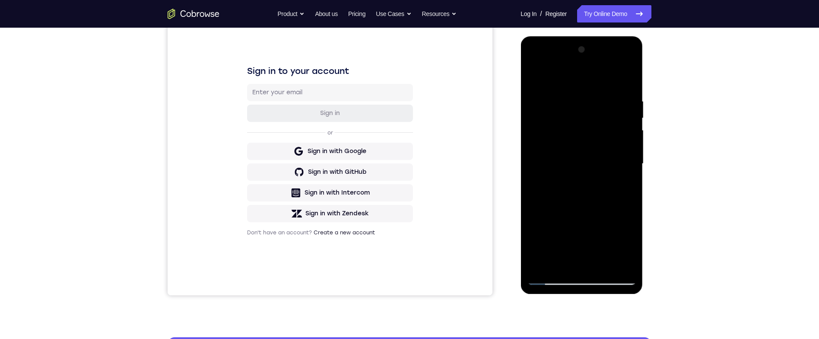
scroll to position [118, 0]
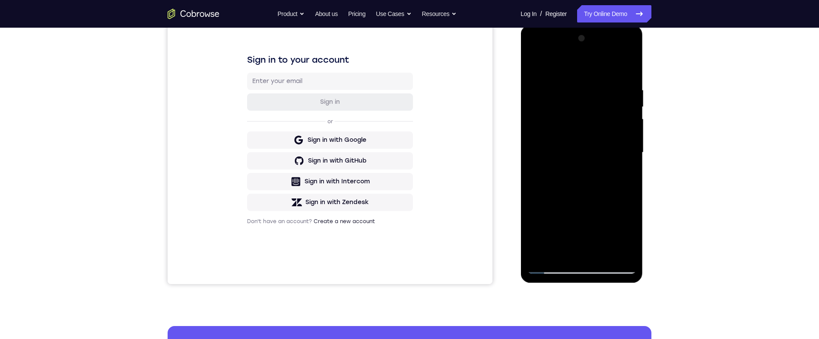
click at [530, 66] on div at bounding box center [581, 153] width 109 height 242
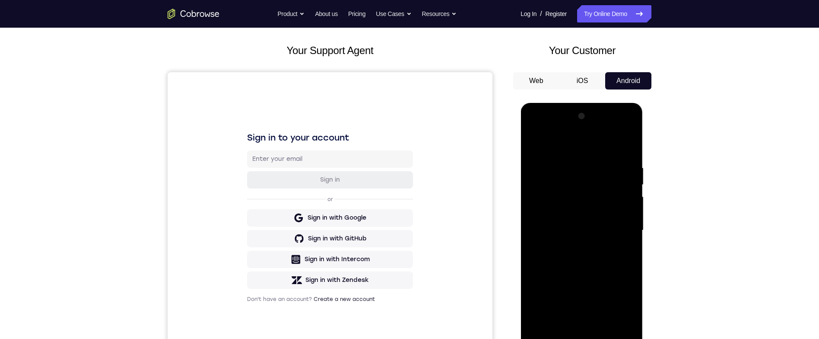
click at [594, 214] on div at bounding box center [581, 230] width 109 height 242
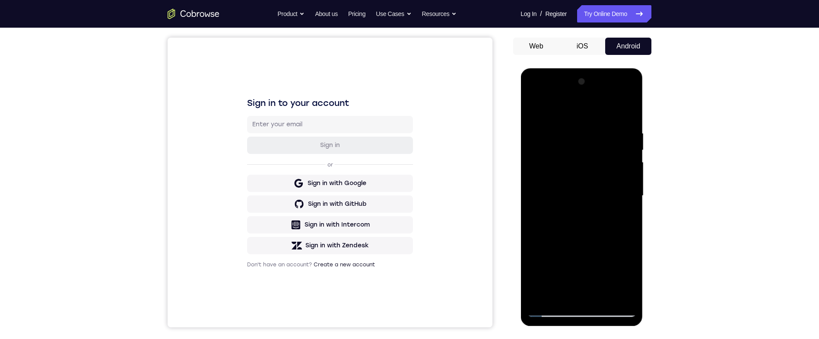
scroll to position [101, 0]
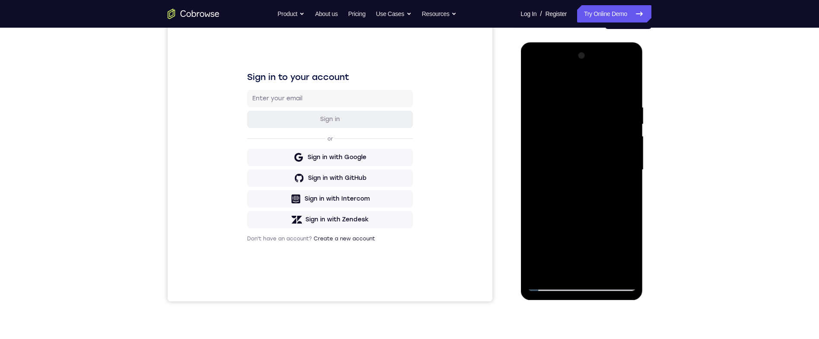
click at [624, 191] on div at bounding box center [581, 170] width 109 height 242
click at [628, 190] on div at bounding box center [581, 170] width 109 height 242
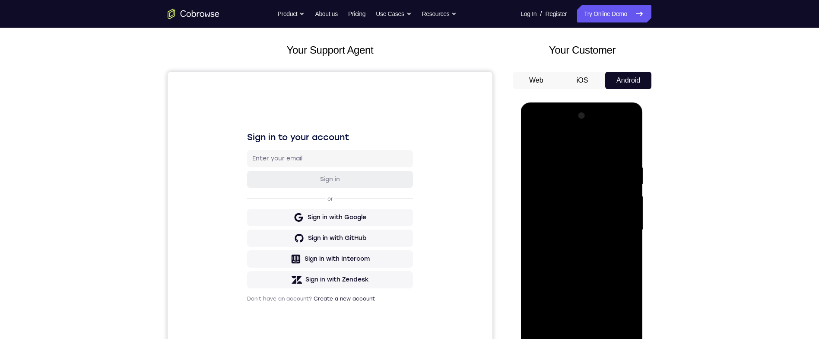
click at [533, 145] on div at bounding box center [581, 230] width 109 height 242
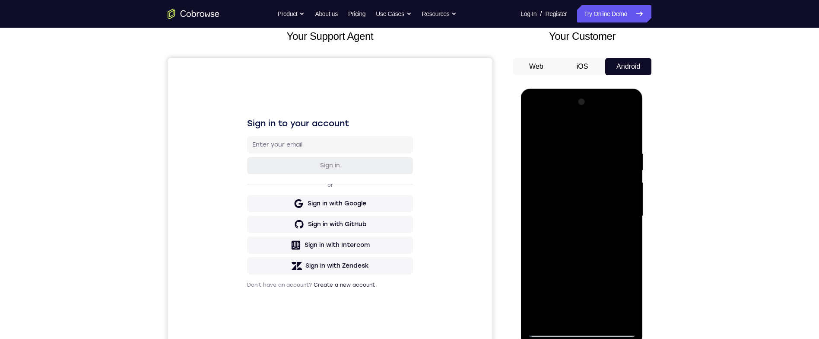
scroll to position [81, 0]
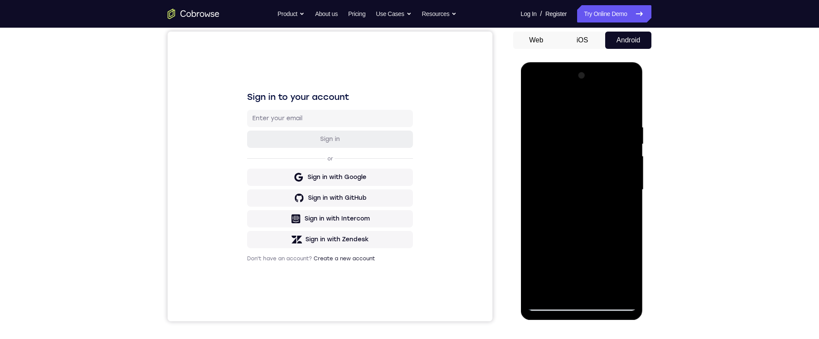
click at [537, 103] on div at bounding box center [581, 190] width 109 height 242
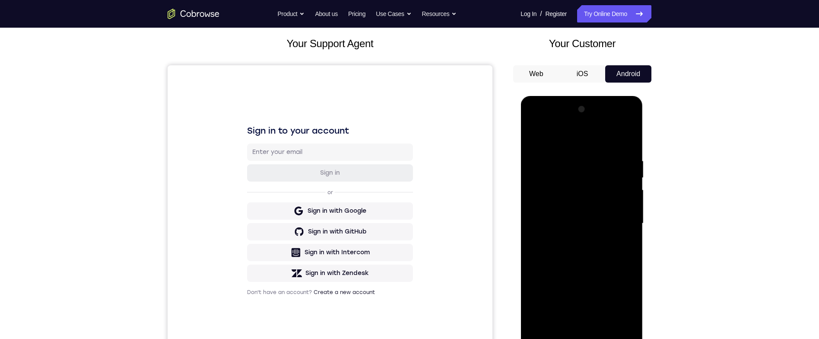
click at [575, 159] on div at bounding box center [581, 223] width 109 height 242
click at [621, 197] on div at bounding box center [581, 223] width 109 height 242
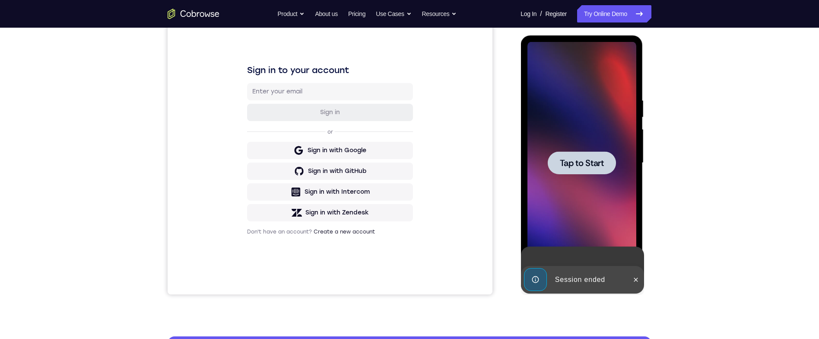
scroll to position [103, 0]
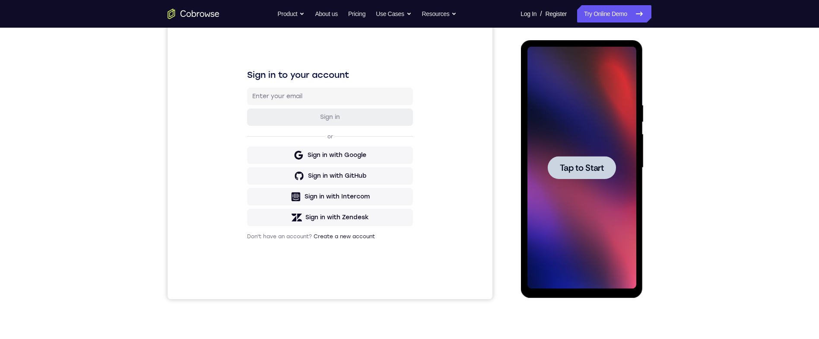
click at [598, 168] on span "Tap to Start" at bounding box center [581, 167] width 44 height 9
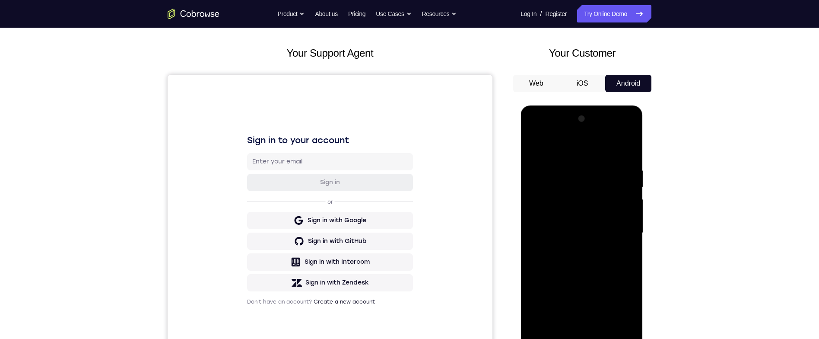
scroll to position [89, 0]
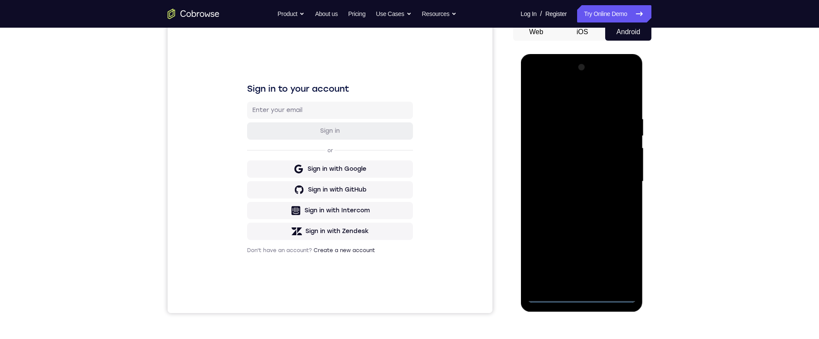
click at [580, 298] on div at bounding box center [581, 181] width 109 height 242
click at [621, 259] on div at bounding box center [581, 181] width 109 height 242
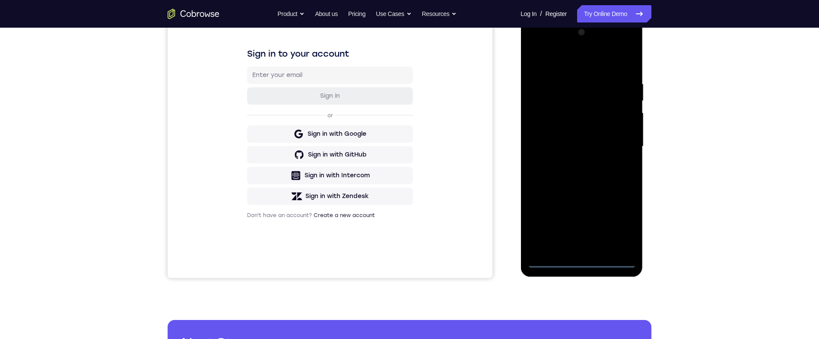
scroll to position [41, 0]
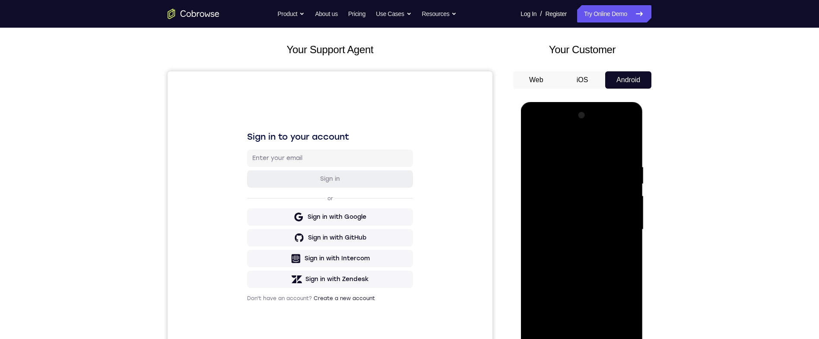
click at [601, 149] on div at bounding box center [581, 229] width 109 height 242
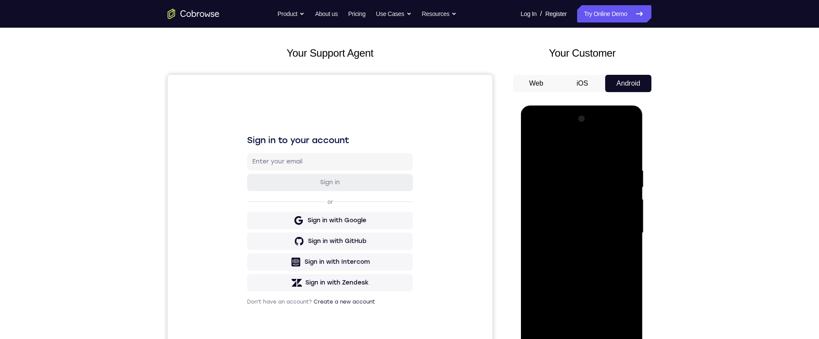
click at [620, 229] on div at bounding box center [581, 233] width 109 height 242
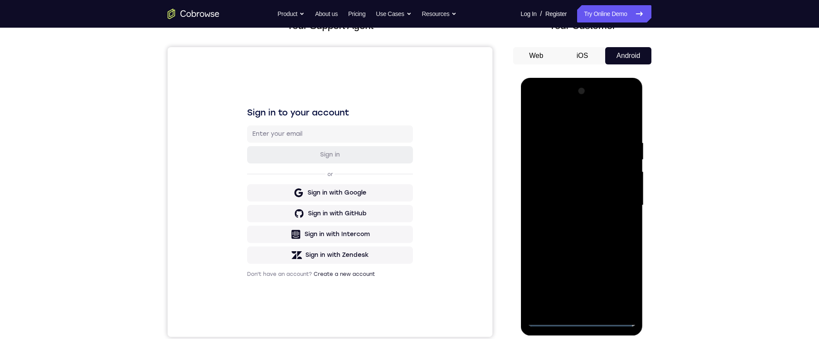
click at [573, 221] on div at bounding box center [581, 205] width 109 height 242
click at [612, 196] on div at bounding box center [581, 205] width 109 height 242
click at [611, 196] on div at bounding box center [581, 205] width 109 height 242
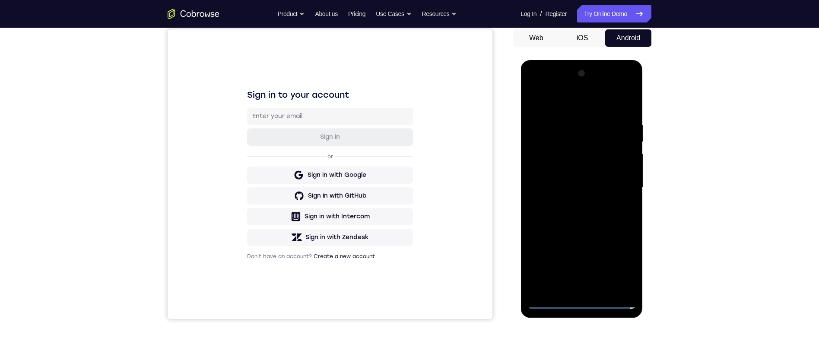
scroll to position [149, 0]
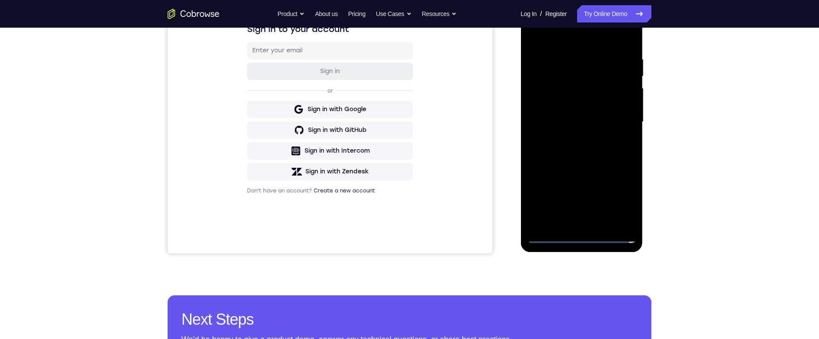
click at [605, 114] on div at bounding box center [581, 122] width 109 height 242
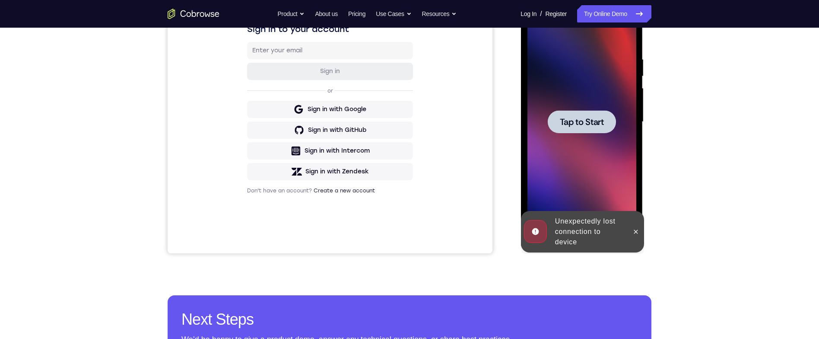
scroll to position [102, 0]
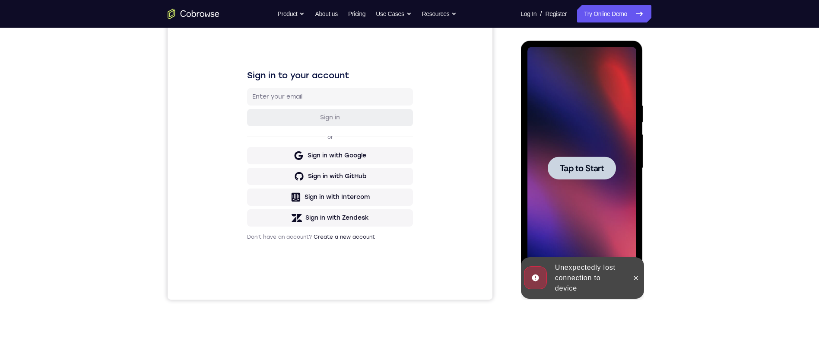
click at [631, 270] on div at bounding box center [635, 277] width 14 height 41
click at [629, 279] on button at bounding box center [635, 278] width 14 height 14
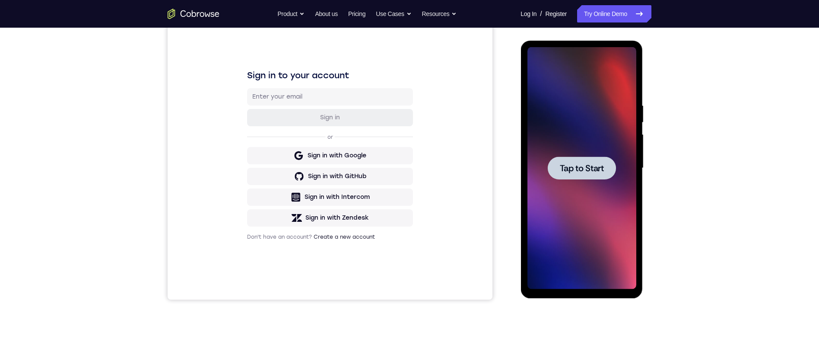
scroll to position [128, 0]
